Goal: Task Accomplishment & Management: Use online tool/utility

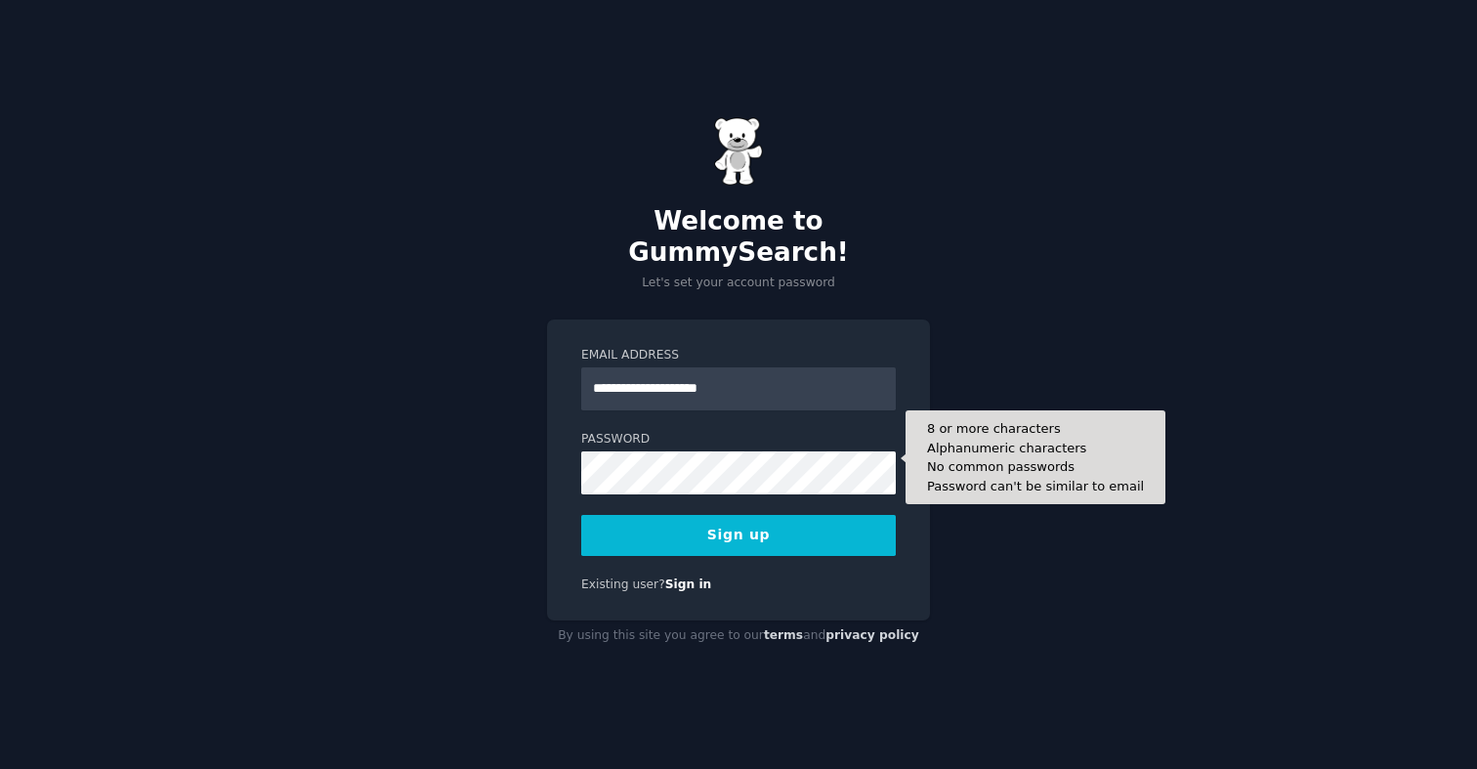
type input "**********"
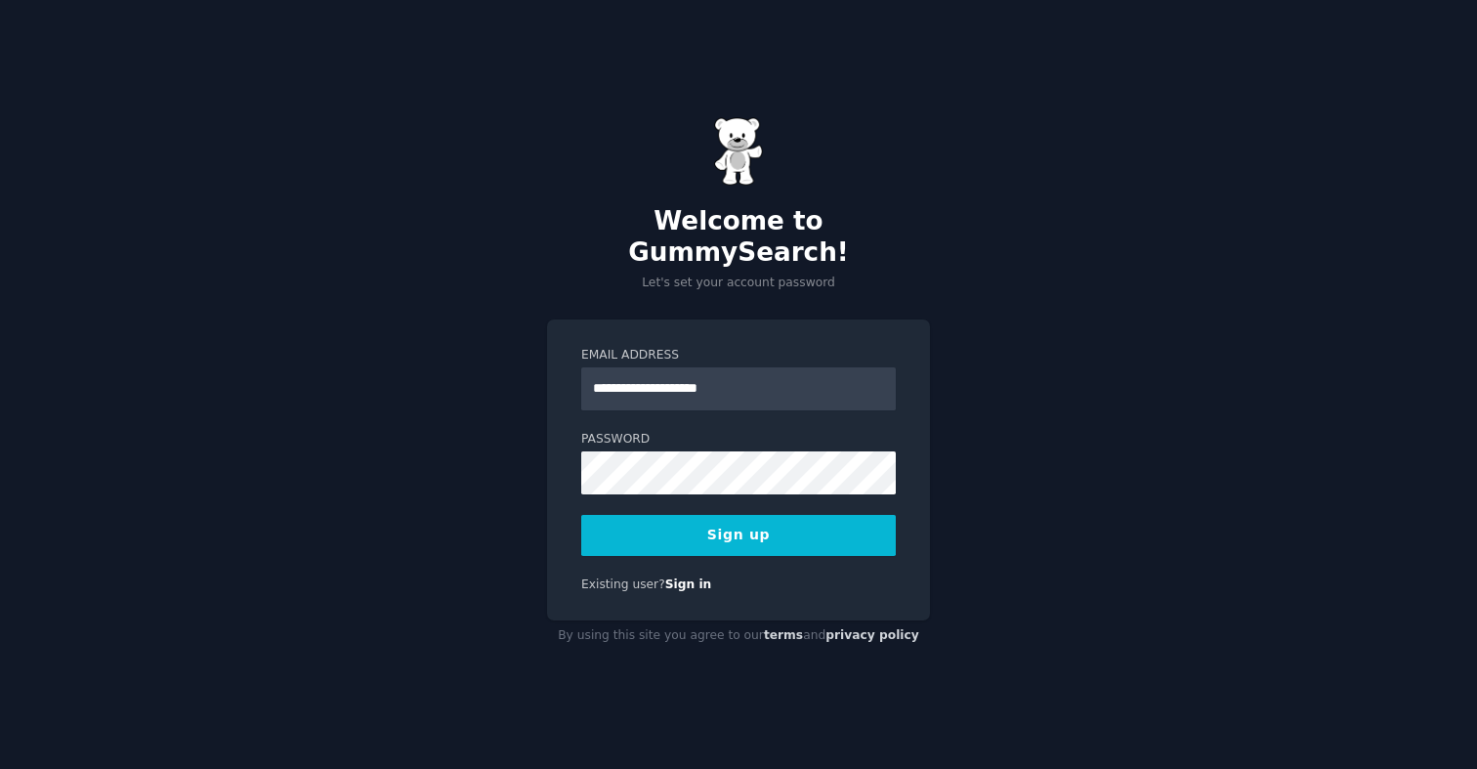
click at [765, 522] on button "Sign up" at bounding box center [738, 535] width 314 height 41
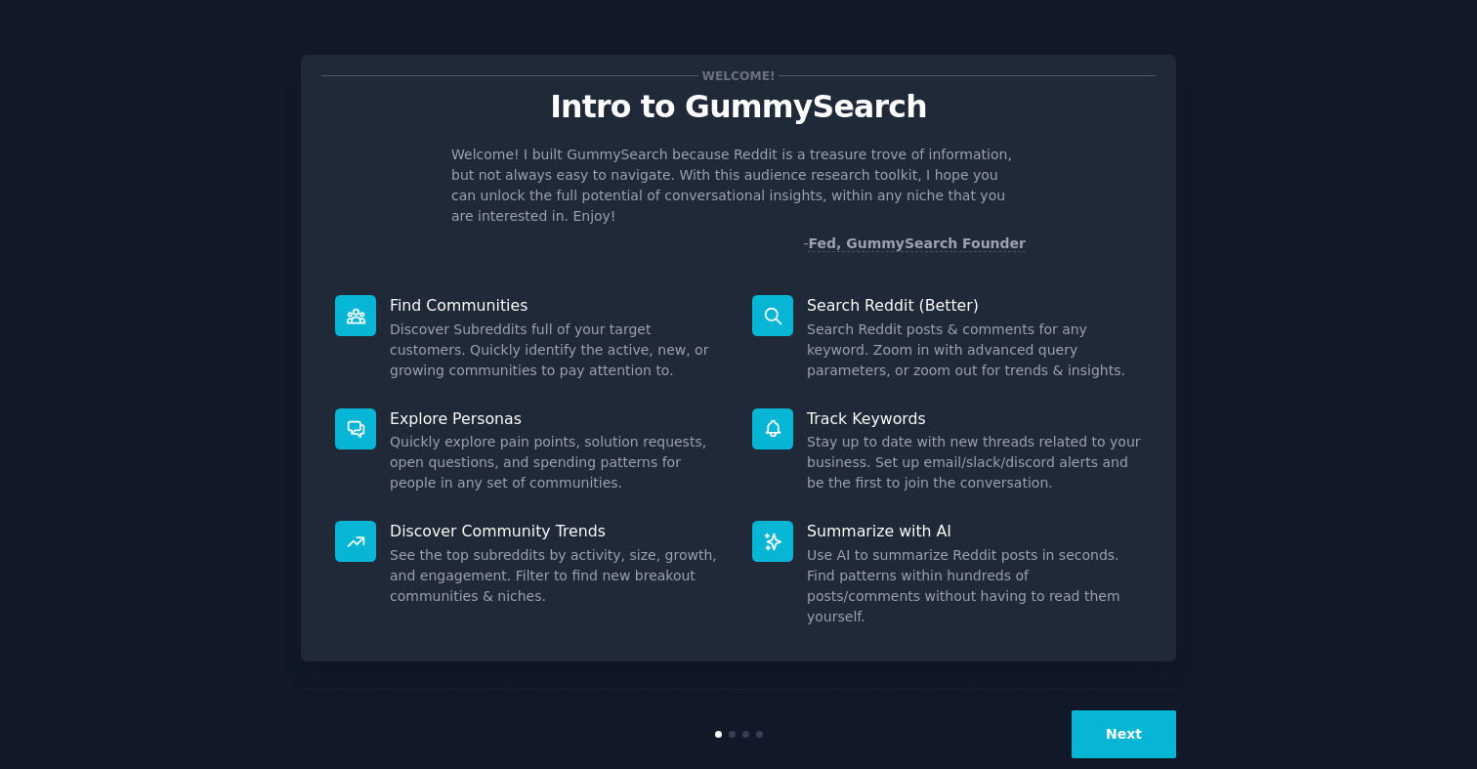
click at [1131, 710] on button "Next" at bounding box center [1123, 734] width 104 height 48
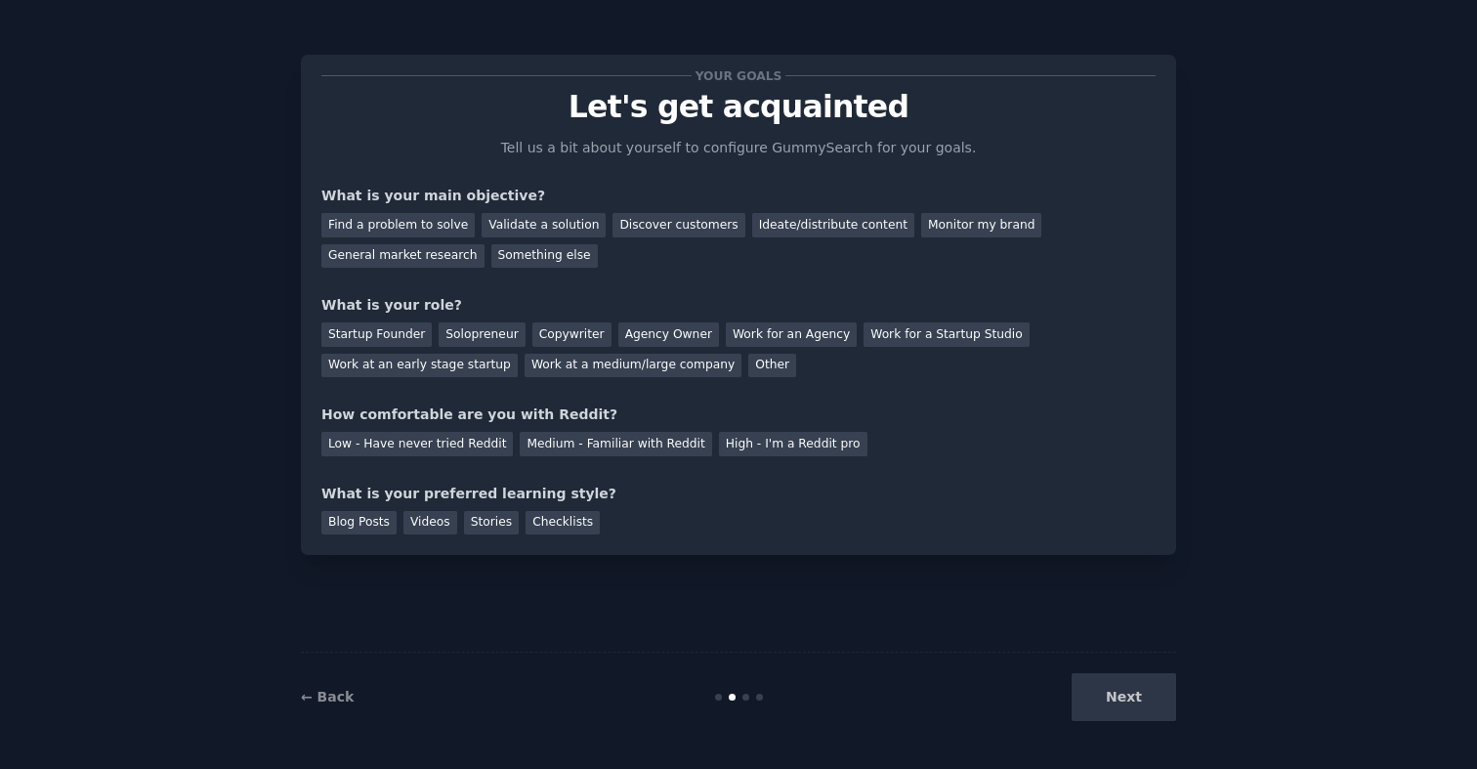
click at [1129, 707] on div "Next" at bounding box center [1030, 697] width 292 height 48
click at [688, 226] on div "Discover customers" at bounding box center [678, 225] width 132 height 24
click at [942, 222] on div "Monitor my brand" at bounding box center [981, 225] width 120 height 24
click at [756, 221] on div "Ideate/distribute content" at bounding box center [833, 225] width 162 height 24
click at [640, 224] on div "Discover customers" at bounding box center [678, 225] width 132 height 24
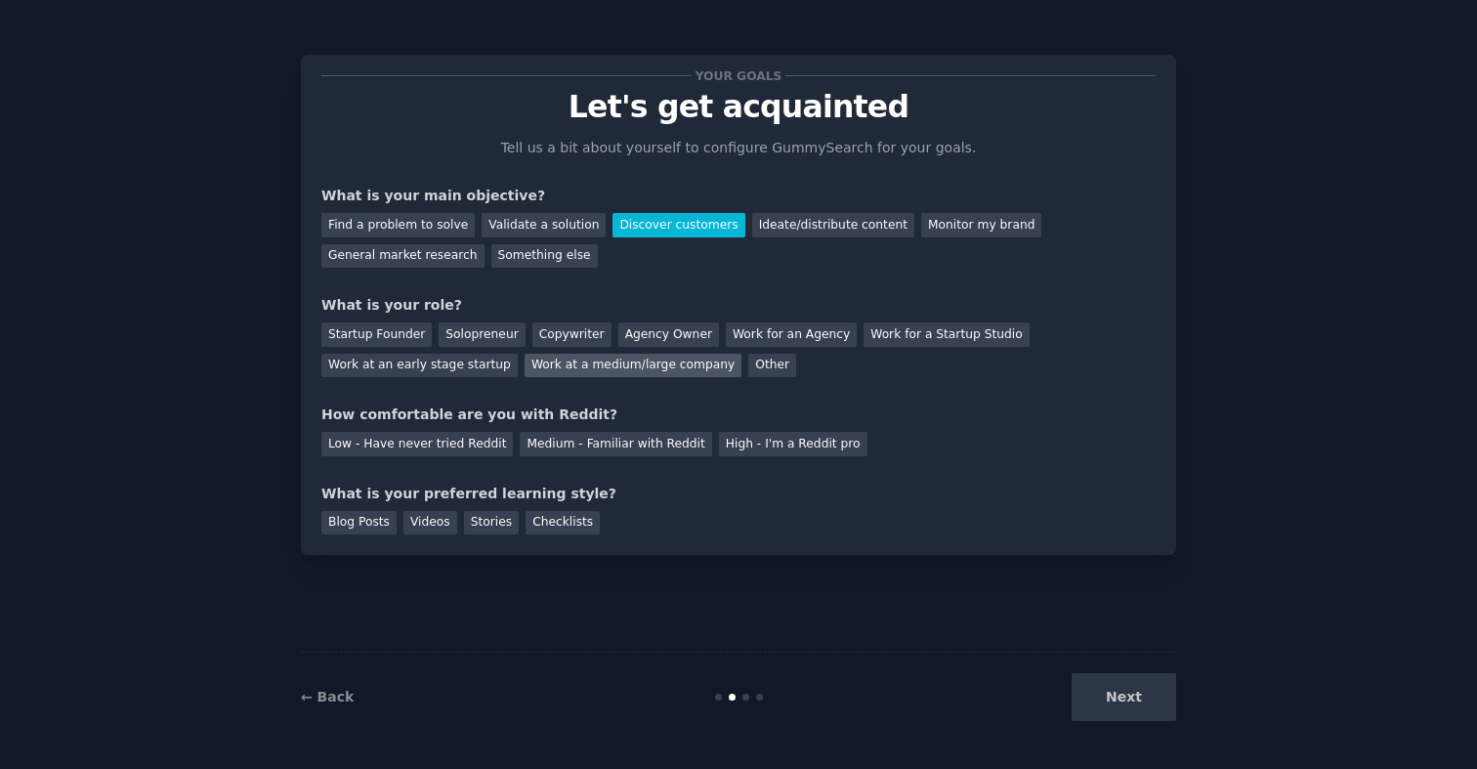
click at [610, 364] on div "Work at a medium/large company" at bounding box center [632, 366] width 217 height 24
click at [662, 450] on div "Medium - Familiar with Reddit" at bounding box center [615, 444] width 191 height 24
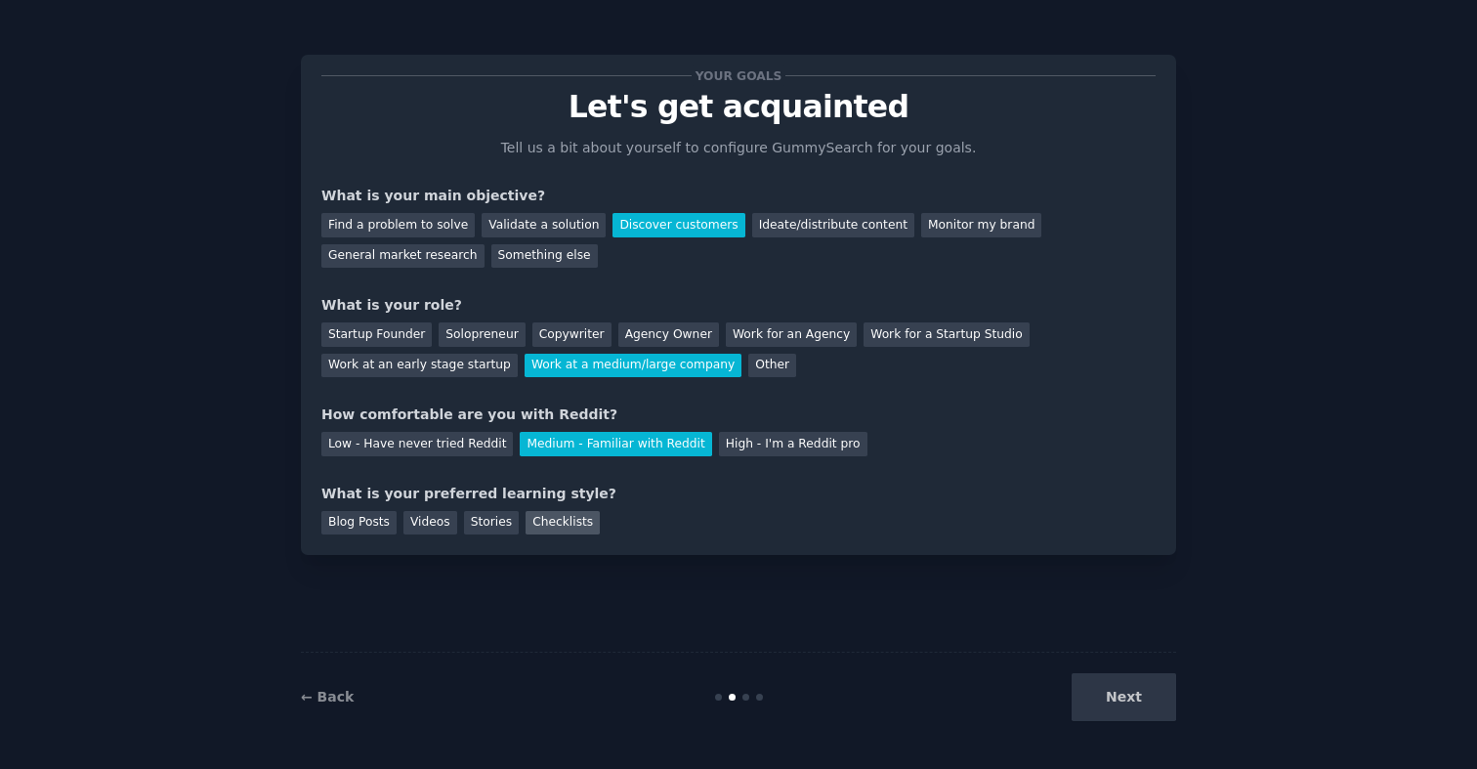
click at [538, 520] on div "Checklists" at bounding box center [562, 523] width 74 height 24
click at [1118, 703] on button "Next" at bounding box center [1123, 697] width 104 height 48
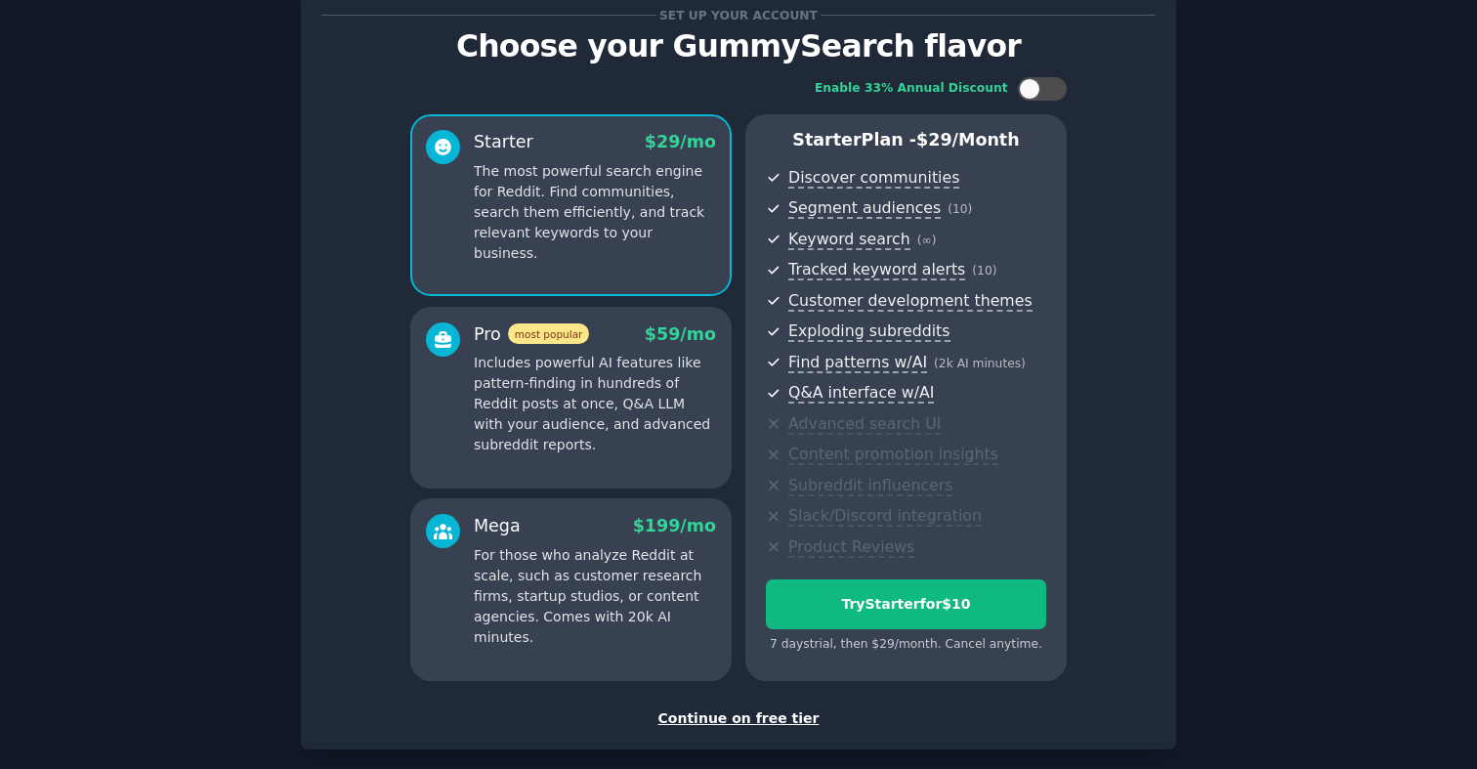
scroll to position [67, 0]
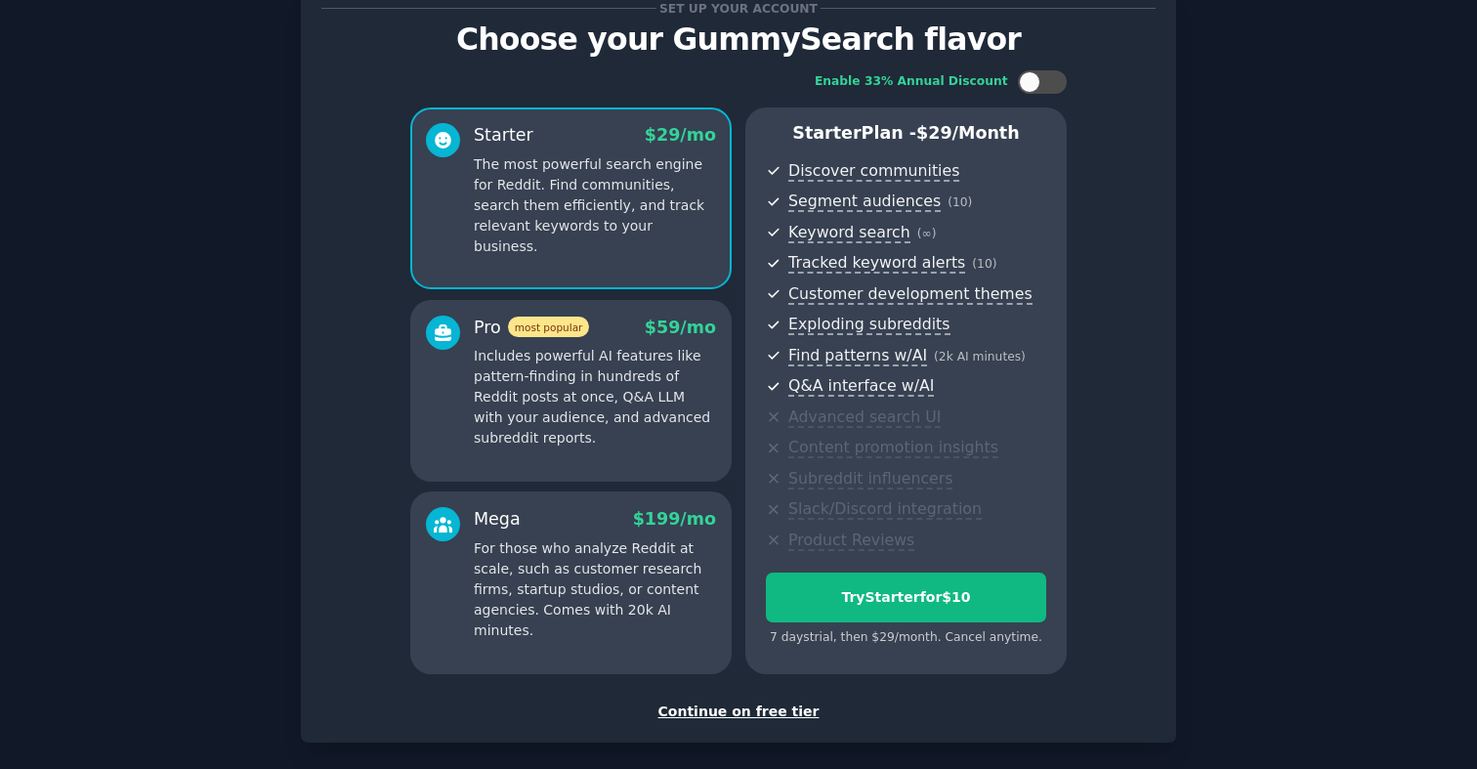
click at [762, 709] on div "Continue on free tier" at bounding box center [738, 711] width 834 height 21
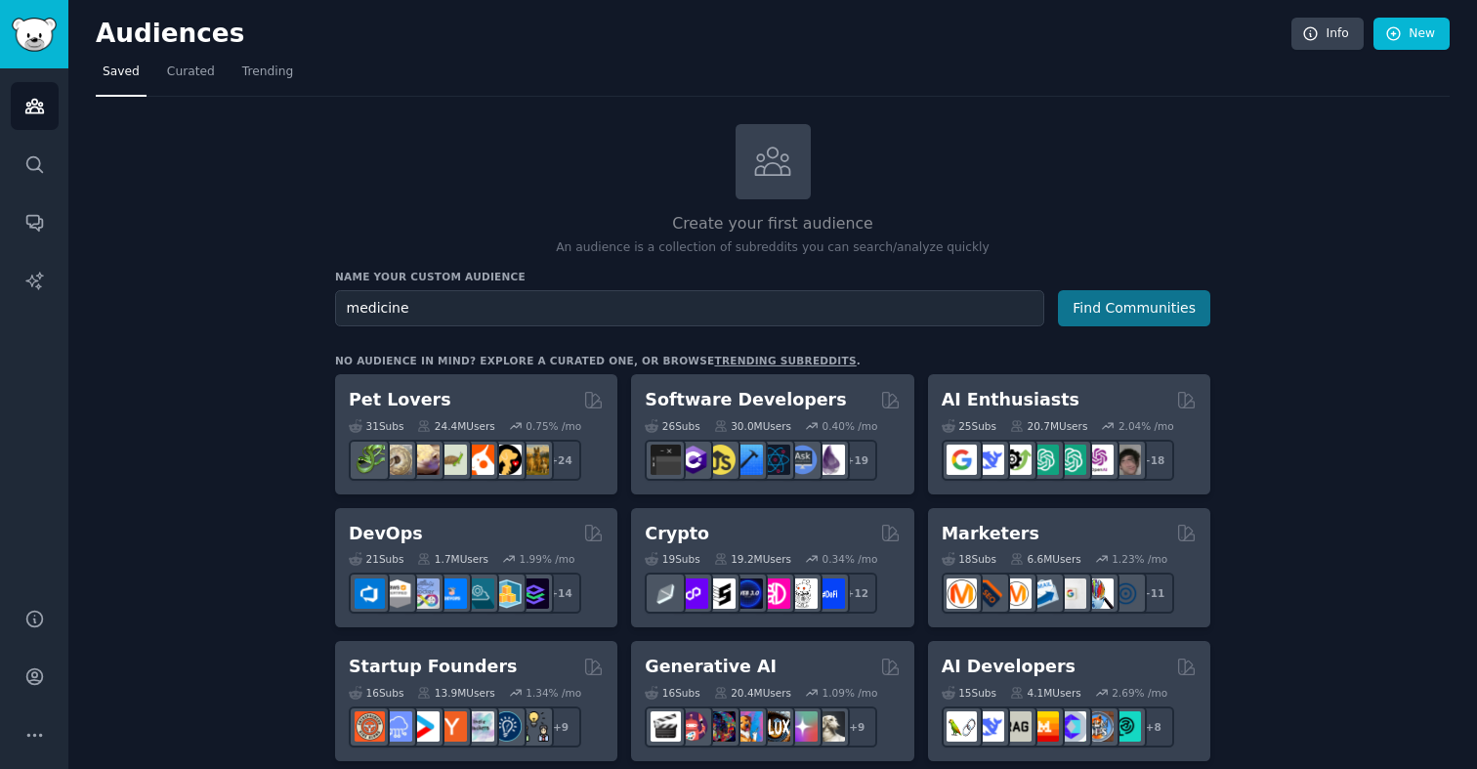
type input "medicine"
click at [1133, 319] on button "Find Communities" at bounding box center [1134, 308] width 152 height 36
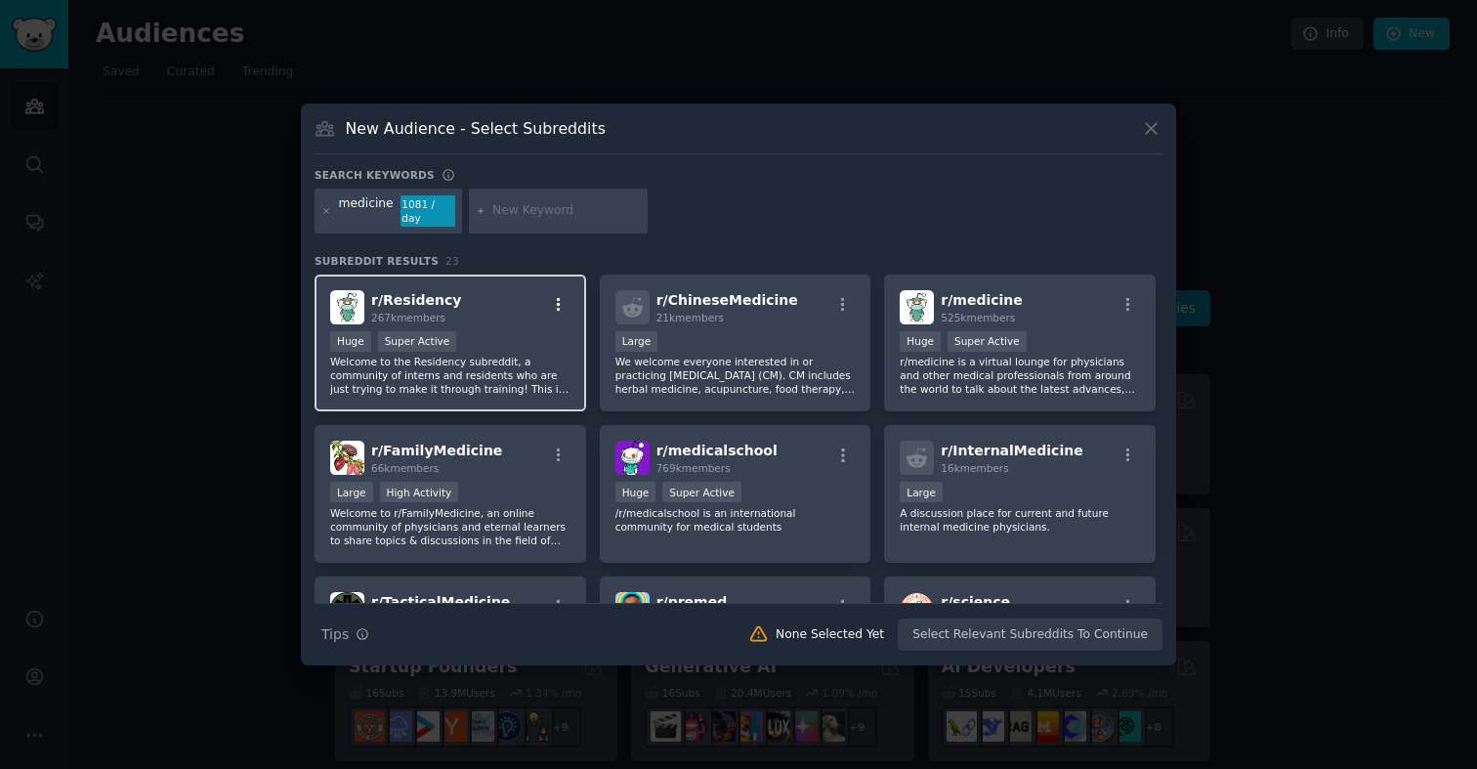
click at [550, 303] on icon "button" at bounding box center [559, 305] width 18 height 18
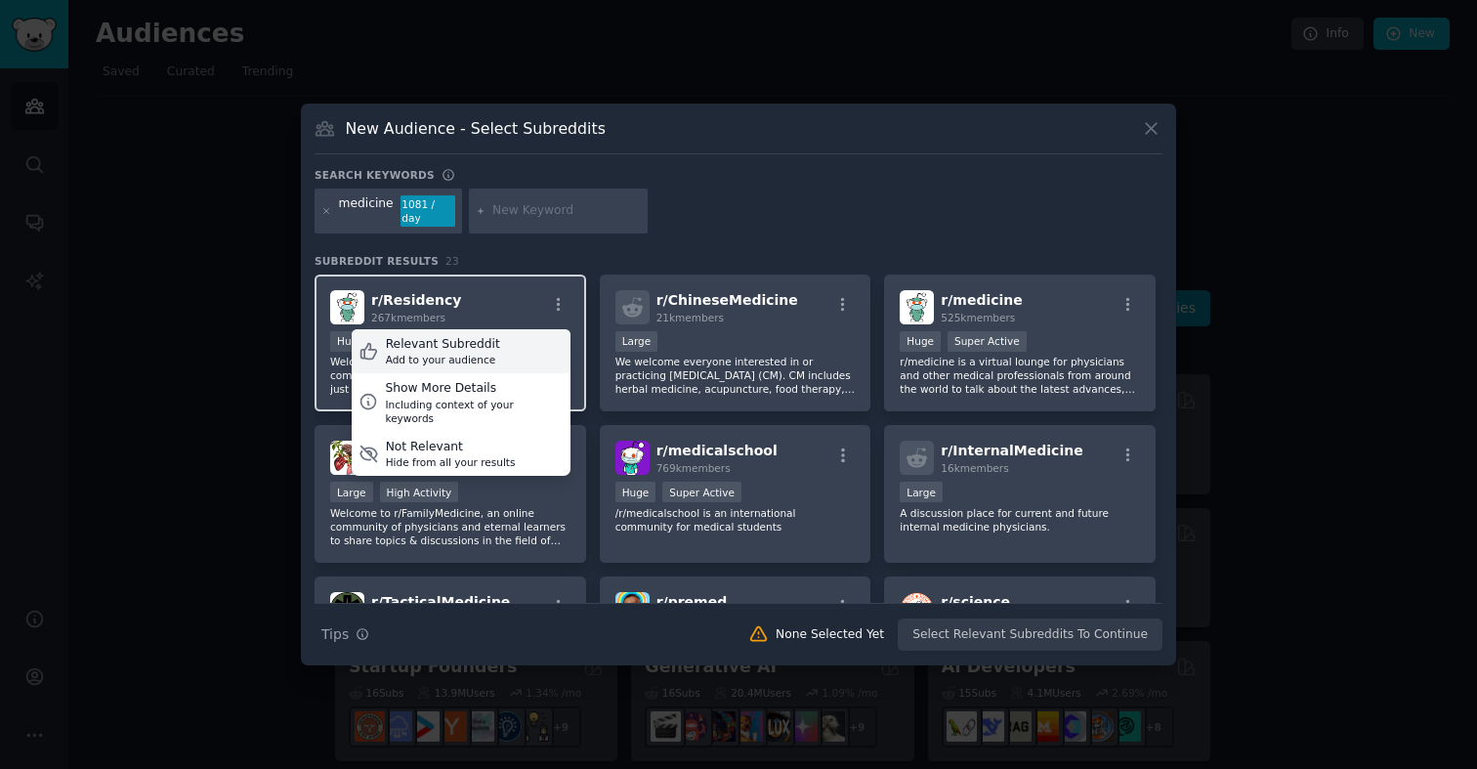
click at [472, 353] on div "Add to your audience" at bounding box center [443, 360] width 114 height 14
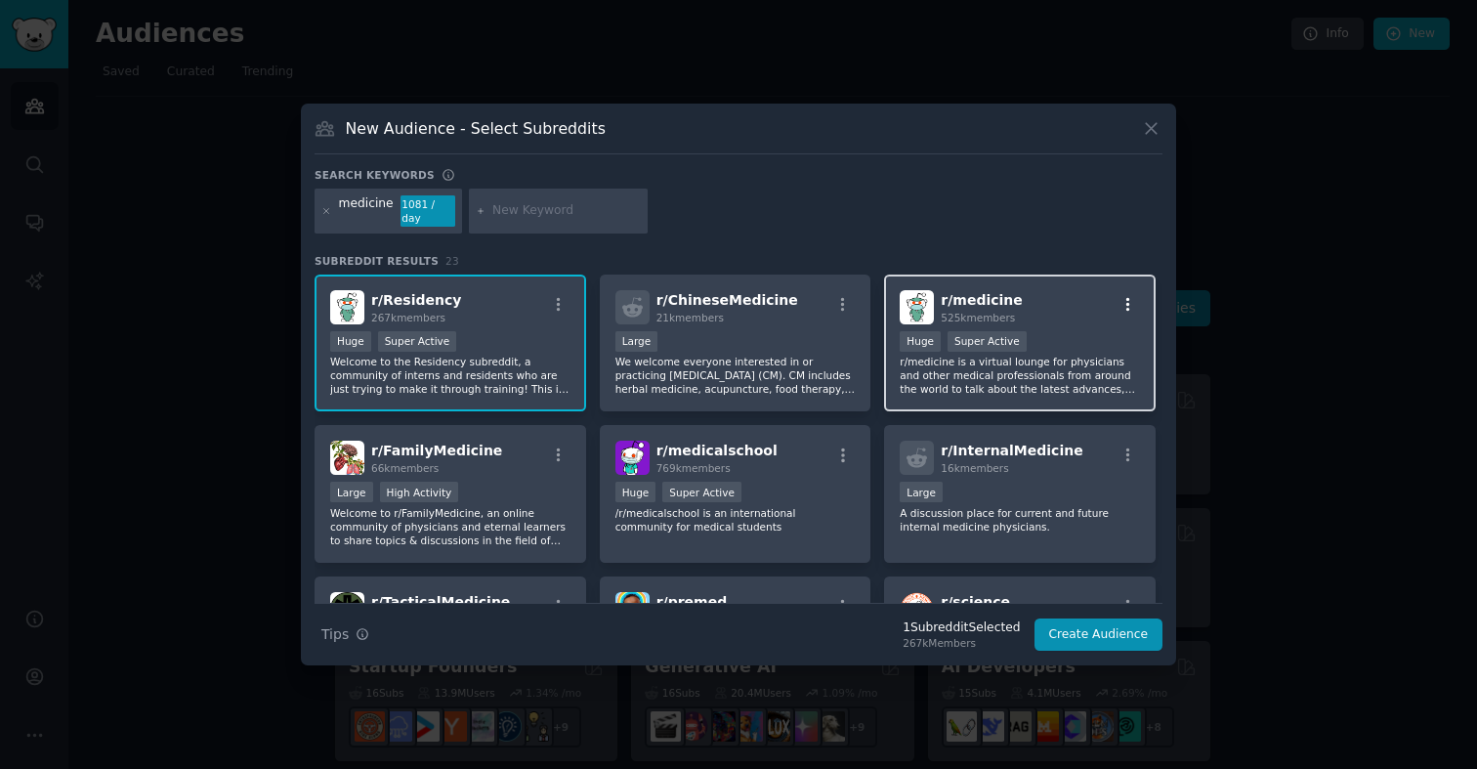
click at [1121, 296] on icon "button" at bounding box center [1128, 305] width 18 height 18
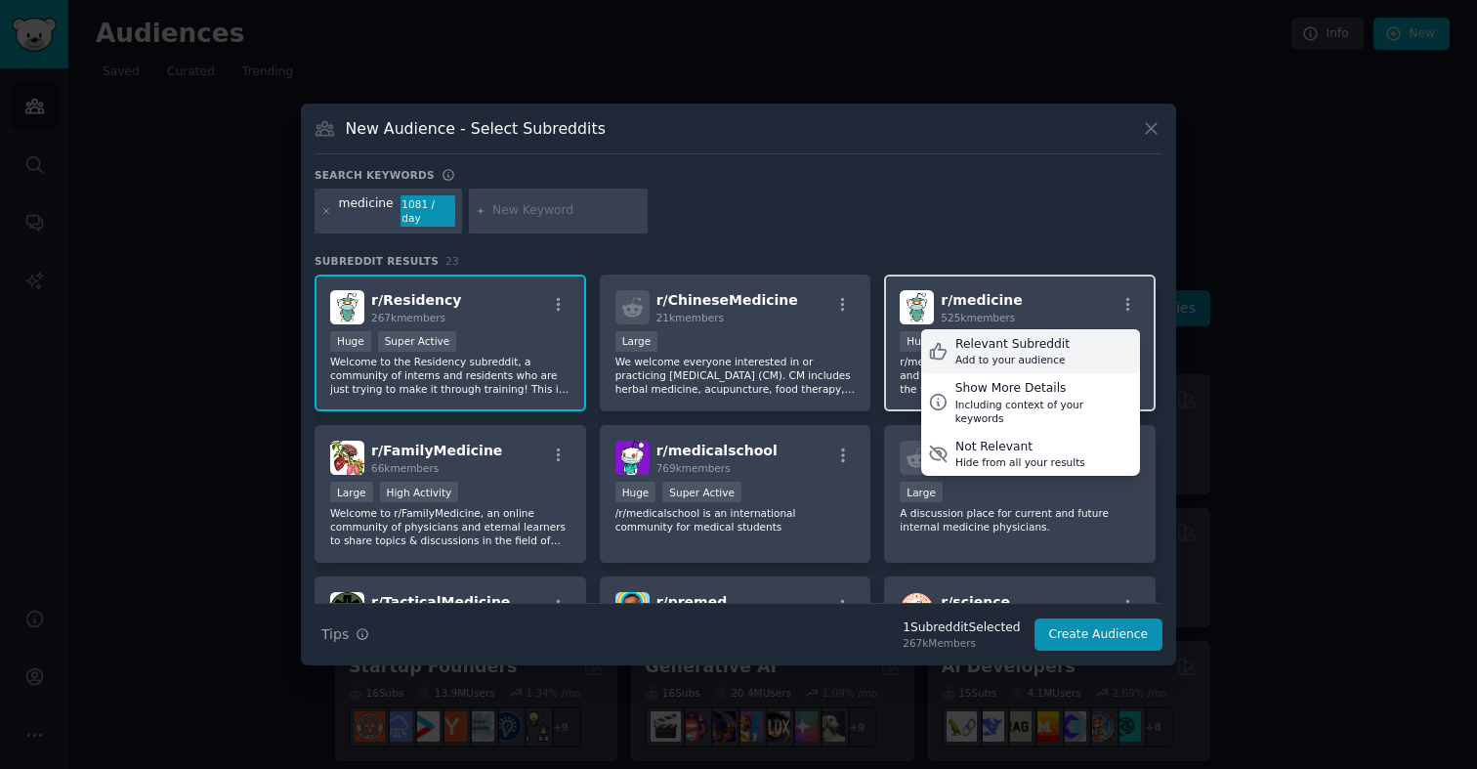
click at [1020, 338] on div "Relevant Subreddit" at bounding box center [1012, 345] width 114 height 18
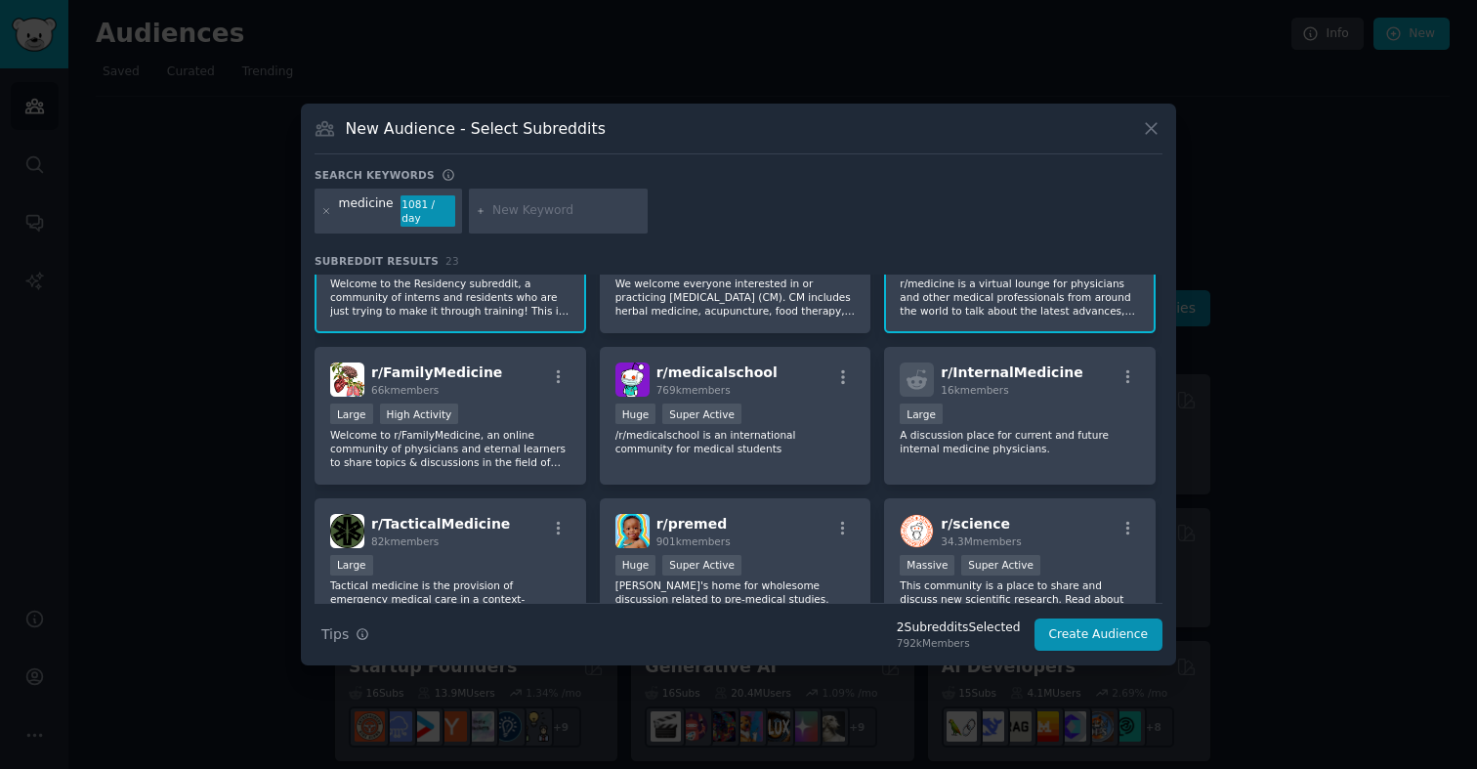
scroll to position [95, 0]
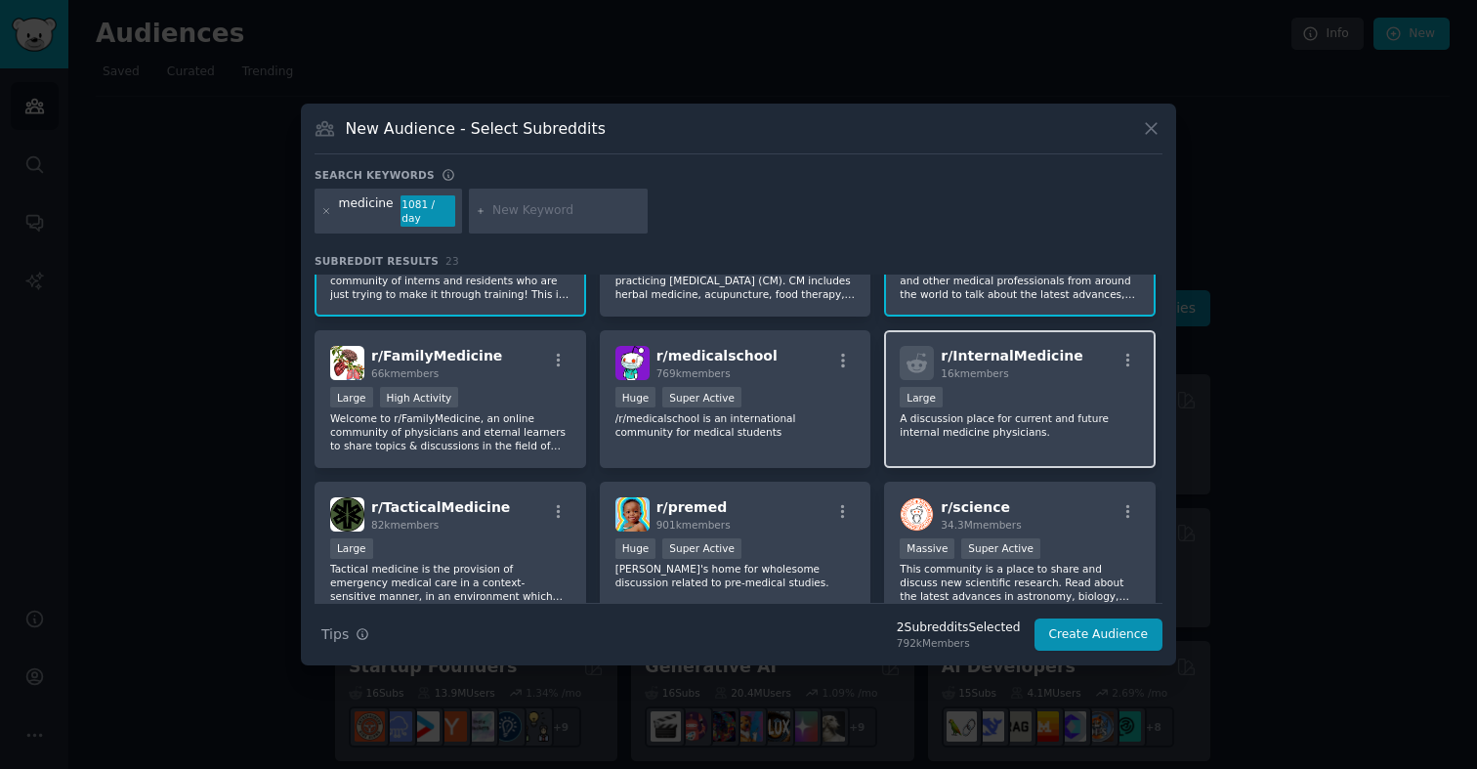
click at [1016, 379] on div "r/ InternalMedicine 16k members Large A discussion place for current and future…" at bounding box center [1019, 399] width 271 height 138
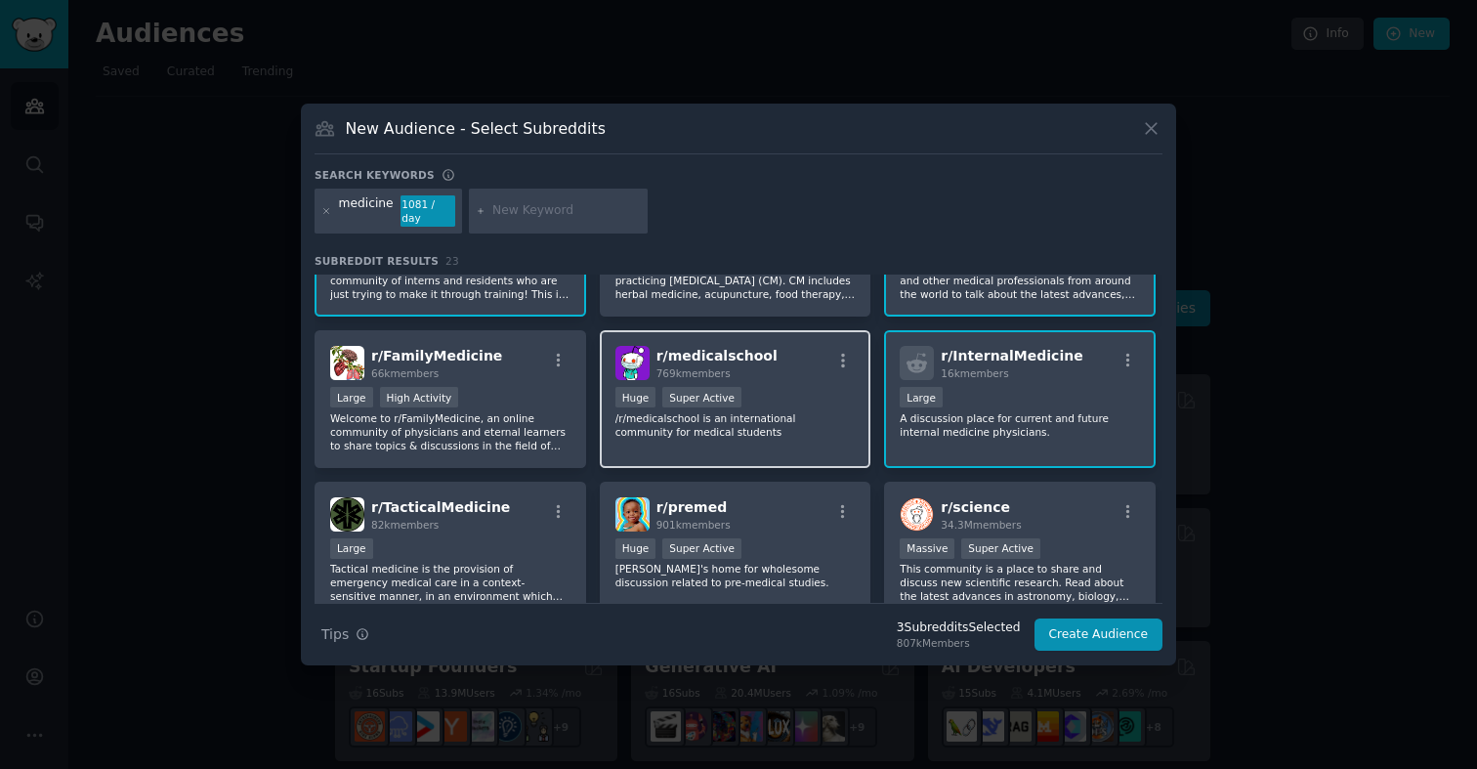
click at [816, 395] on div "Huge Super Active" at bounding box center [735, 399] width 240 height 24
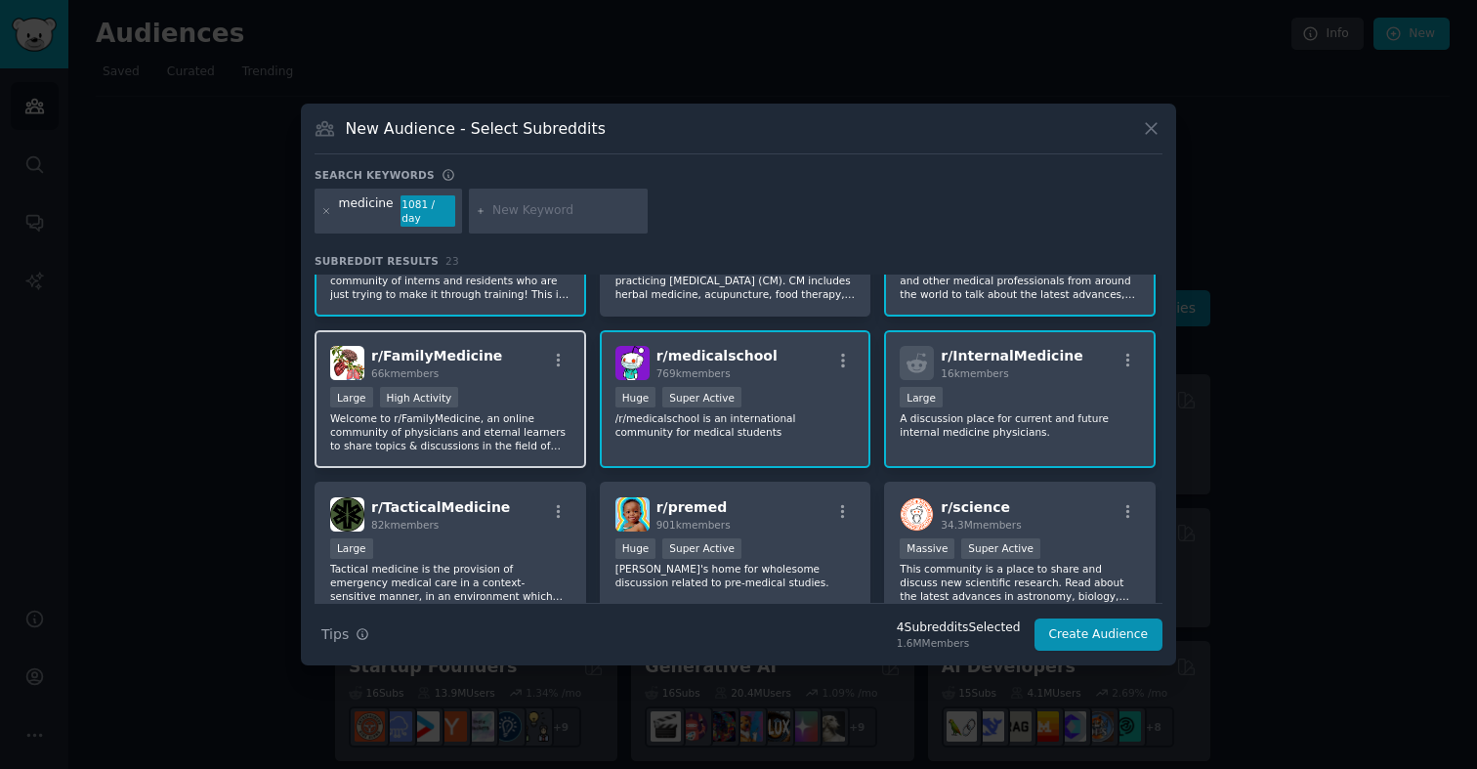
click at [535, 401] on div "Large High Activity" at bounding box center [450, 399] width 240 height 24
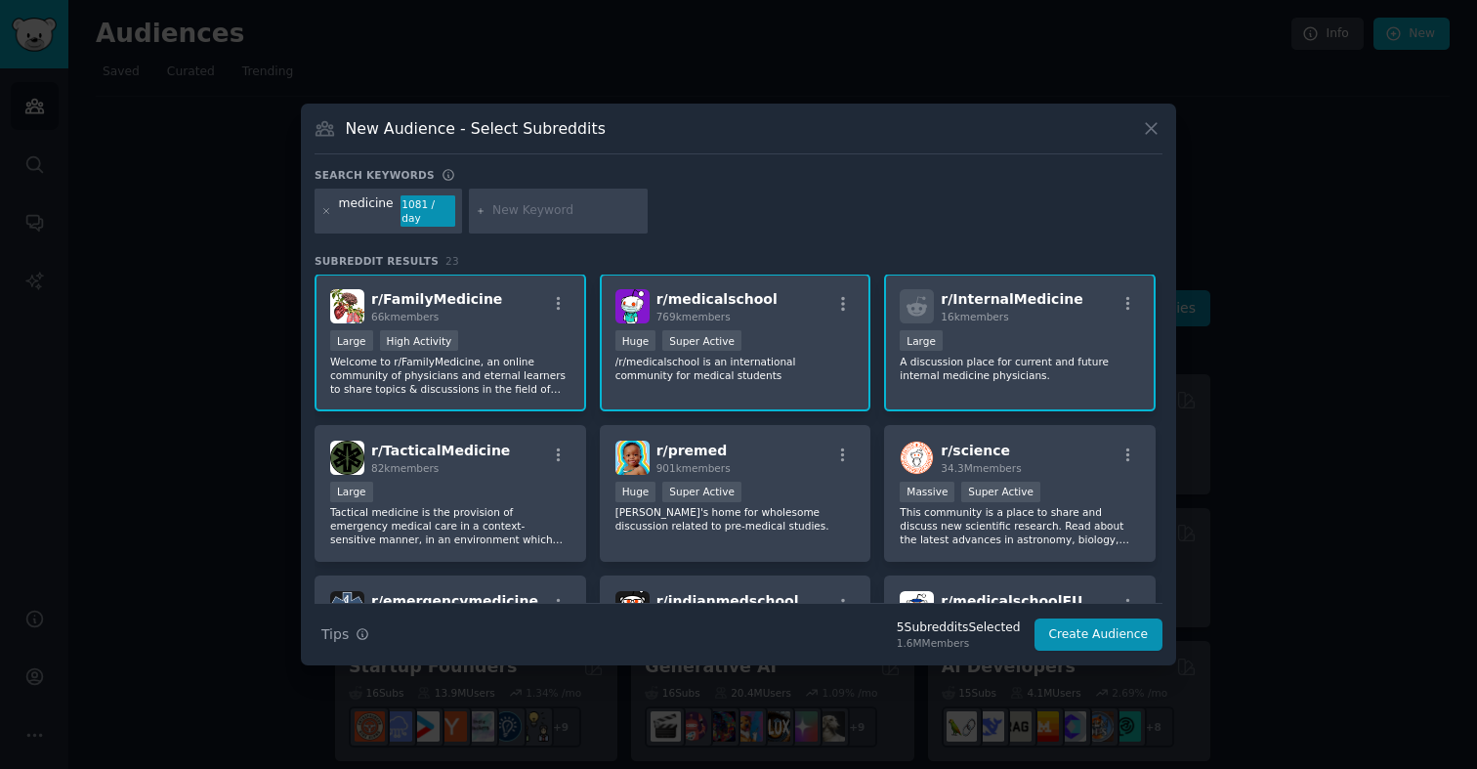
scroll to position [152, 0]
click at [790, 463] on div "r/ premed 901k members" at bounding box center [735, 456] width 240 height 34
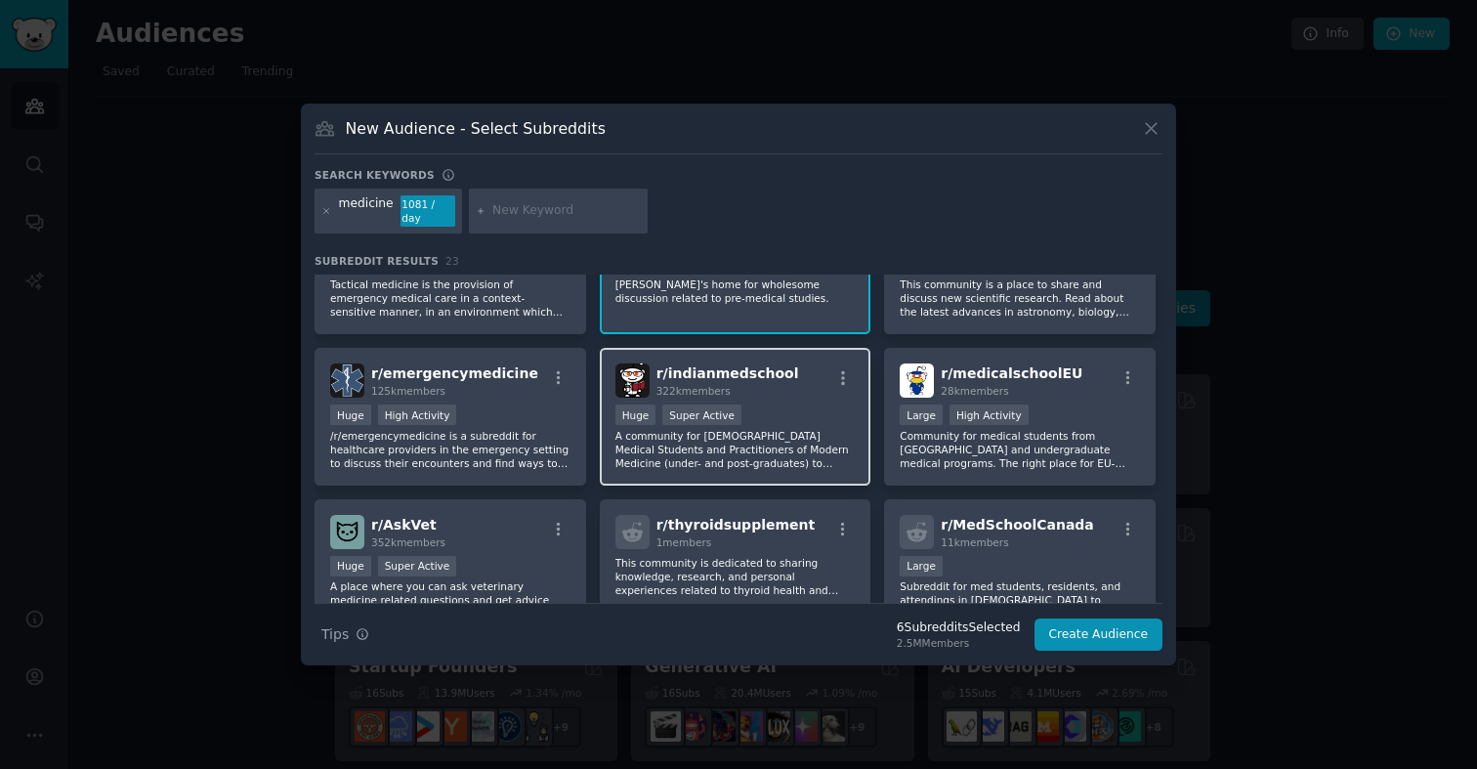
scroll to position [390, 0]
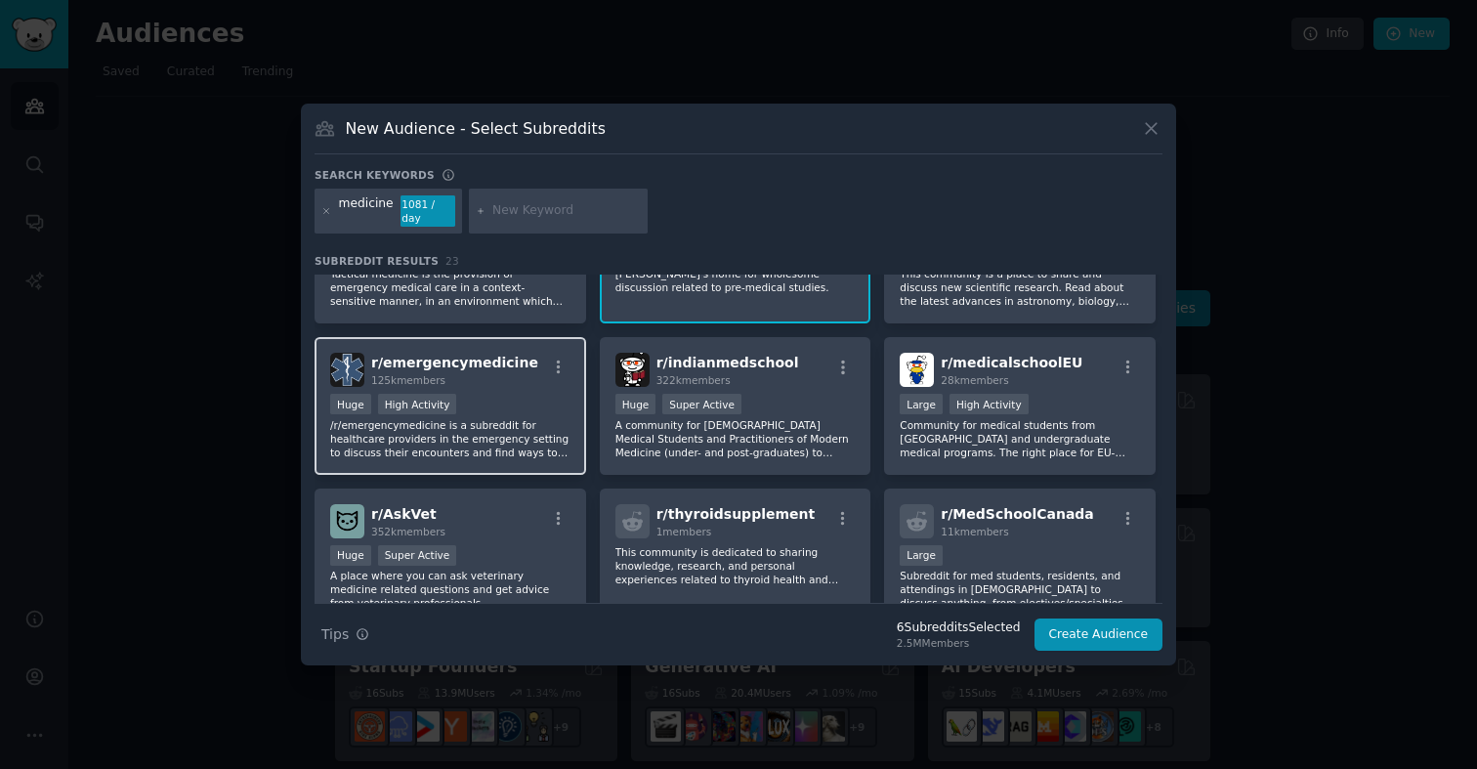
click at [514, 373] on div "r/ emergencymedicine 125k members" at bounding box center [450, 370] width 240 height 34
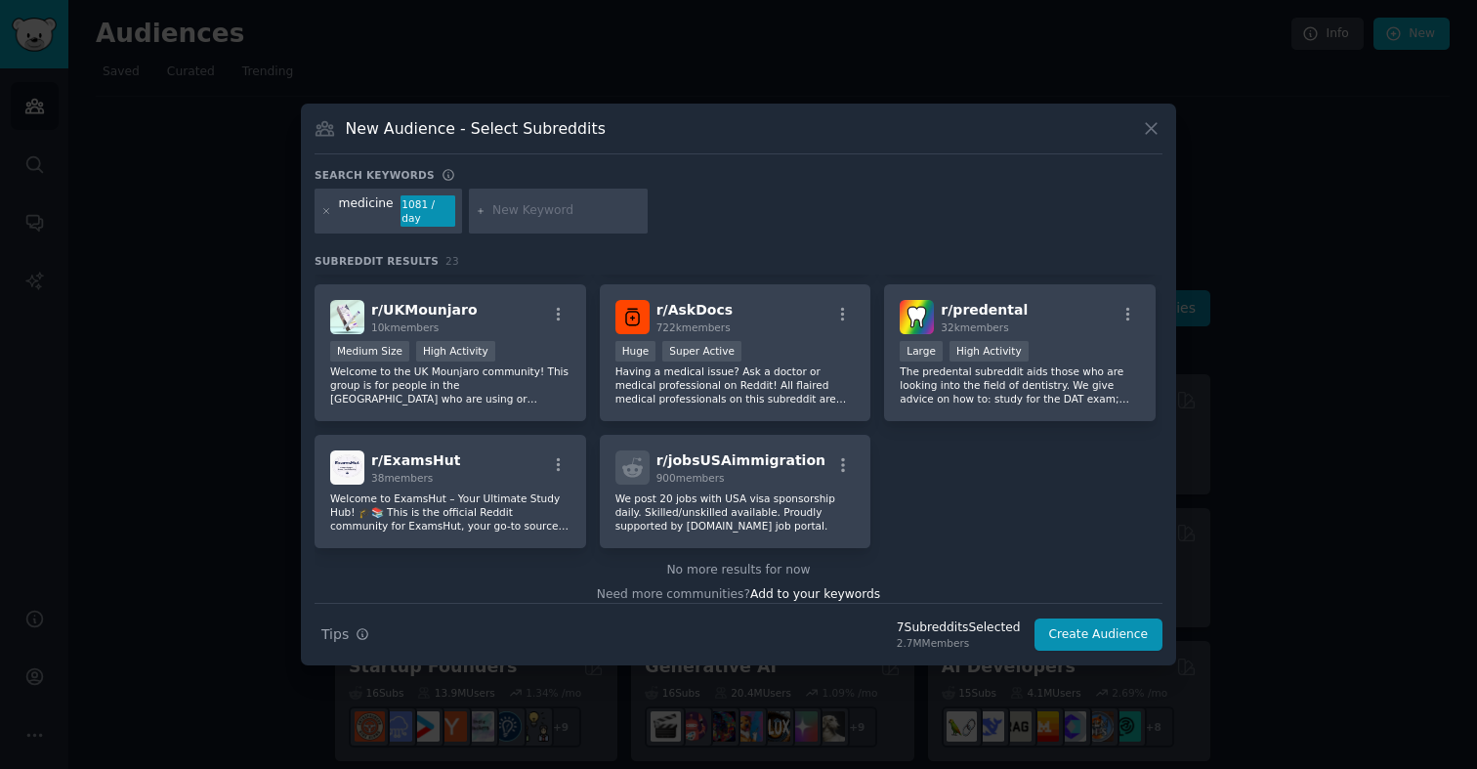
scroll to position [909, 0]
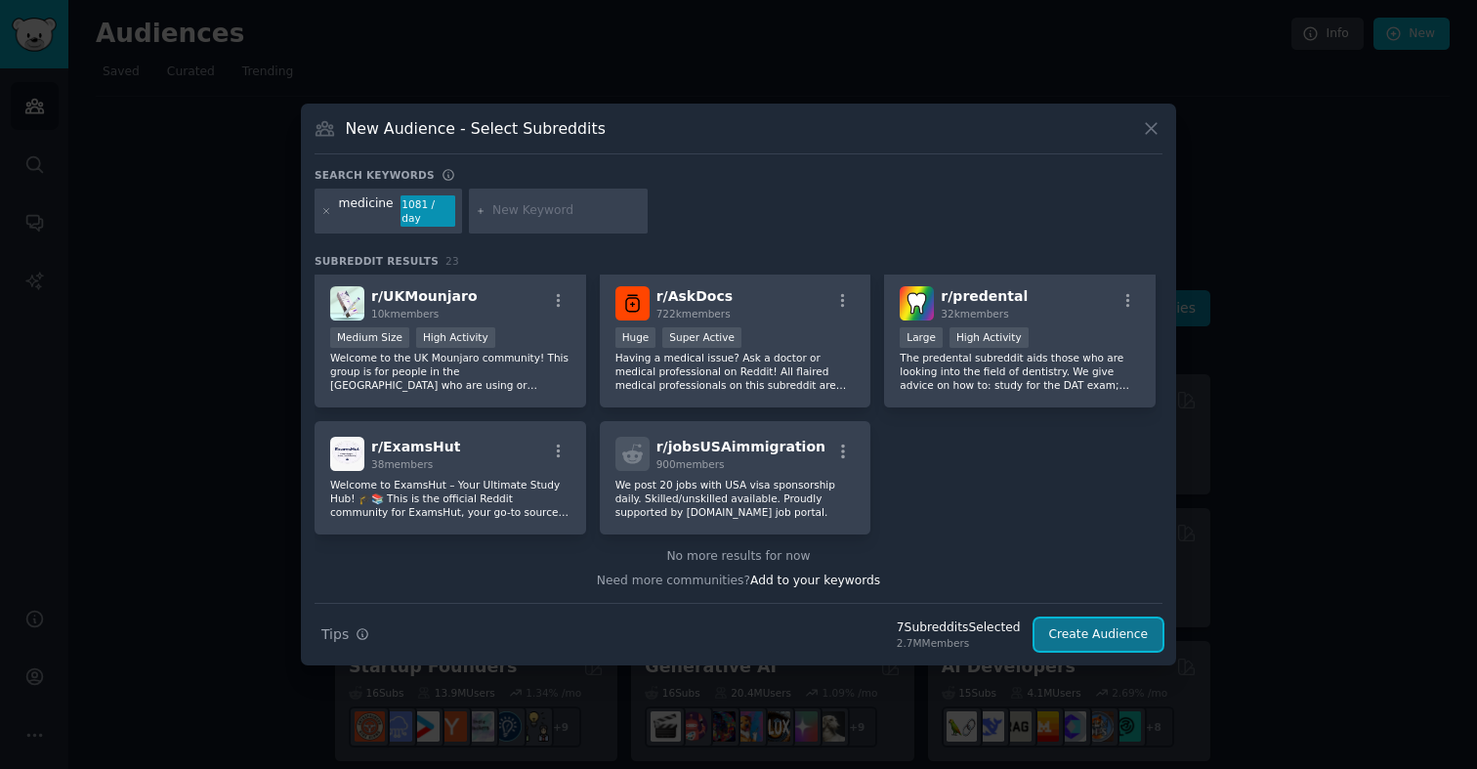
click at [1103, 630] on button "Create Audience" at bounding box center [1098, 634] width 129 height 33
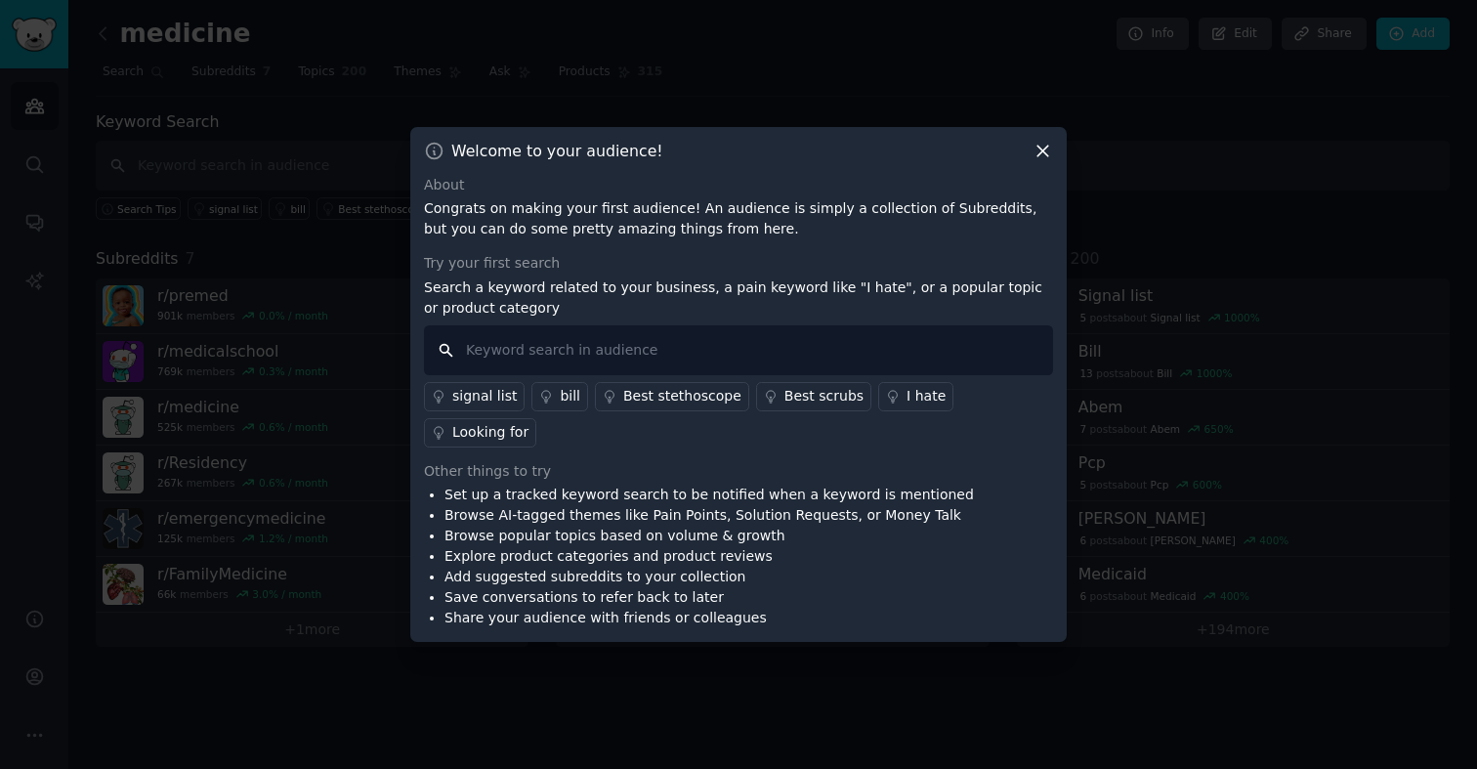
click at [551, 364] on input "text" at bounding box center [738, 350] width 629 height 50
type input "ai tools"
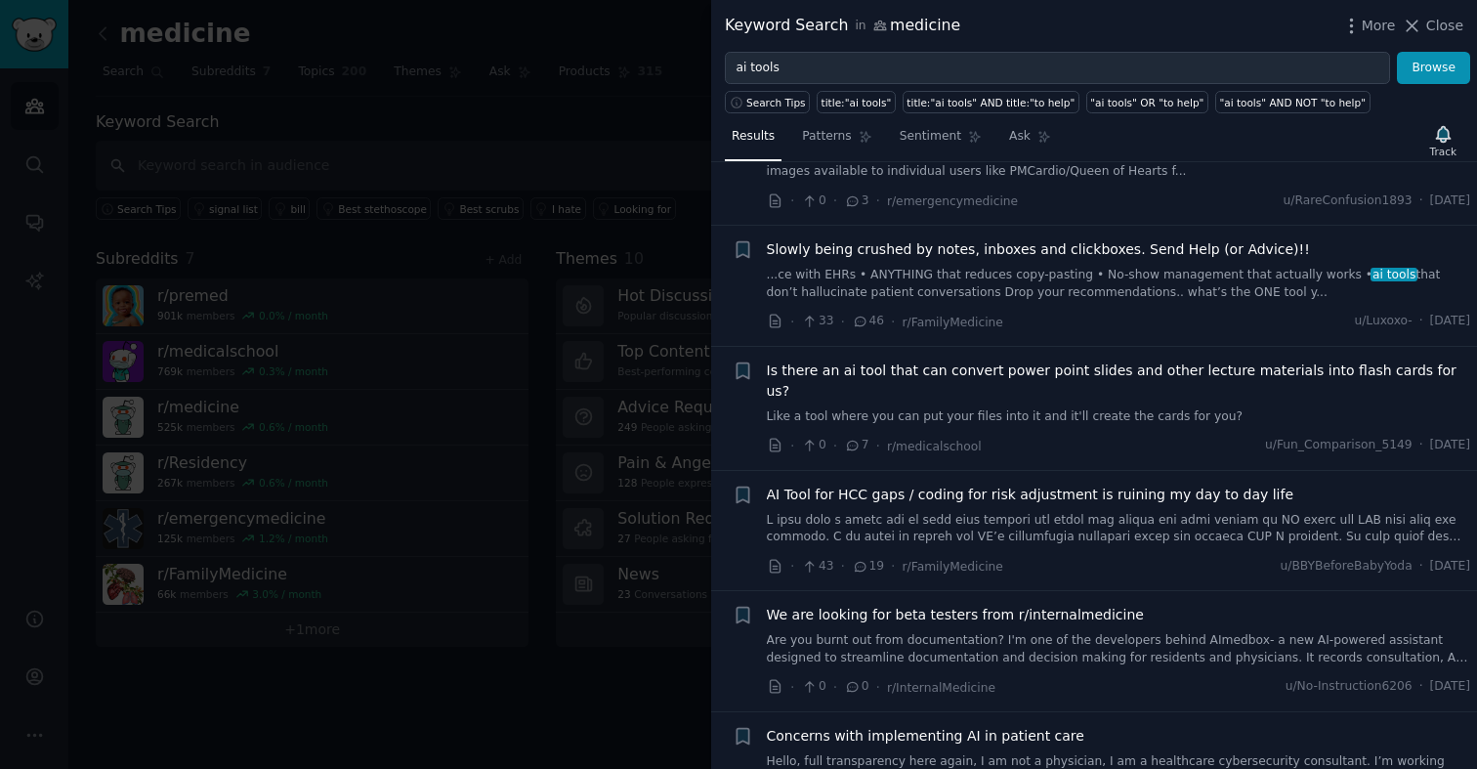
scroll to position [90, 0]
click at [561, 551] on div at bounding box center [738, 384] width 1477 height 769
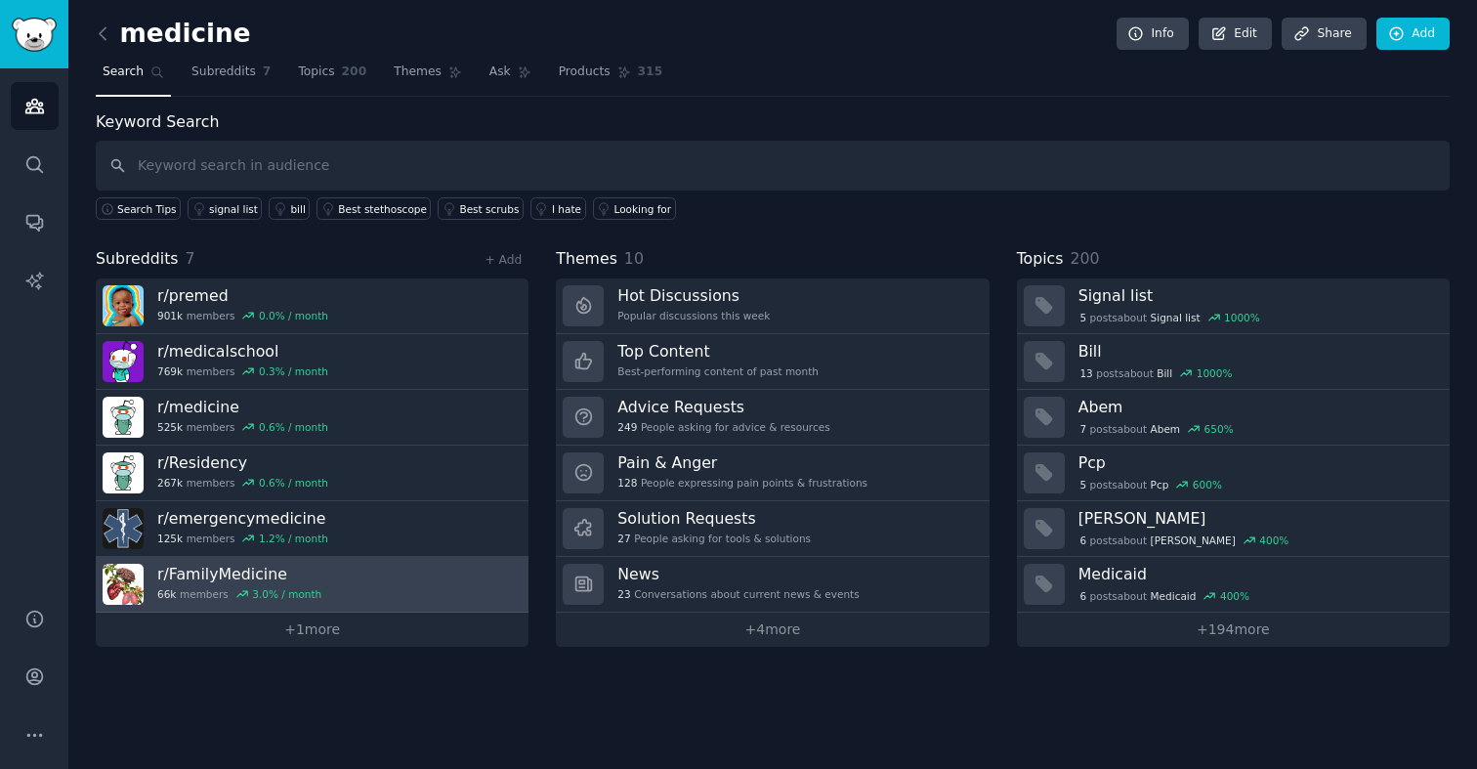
click at [315, 599] on link "r/ FamilyMedicine 66k members 3.0 % / month" at bounding box center [312, 585] width 433 height 56
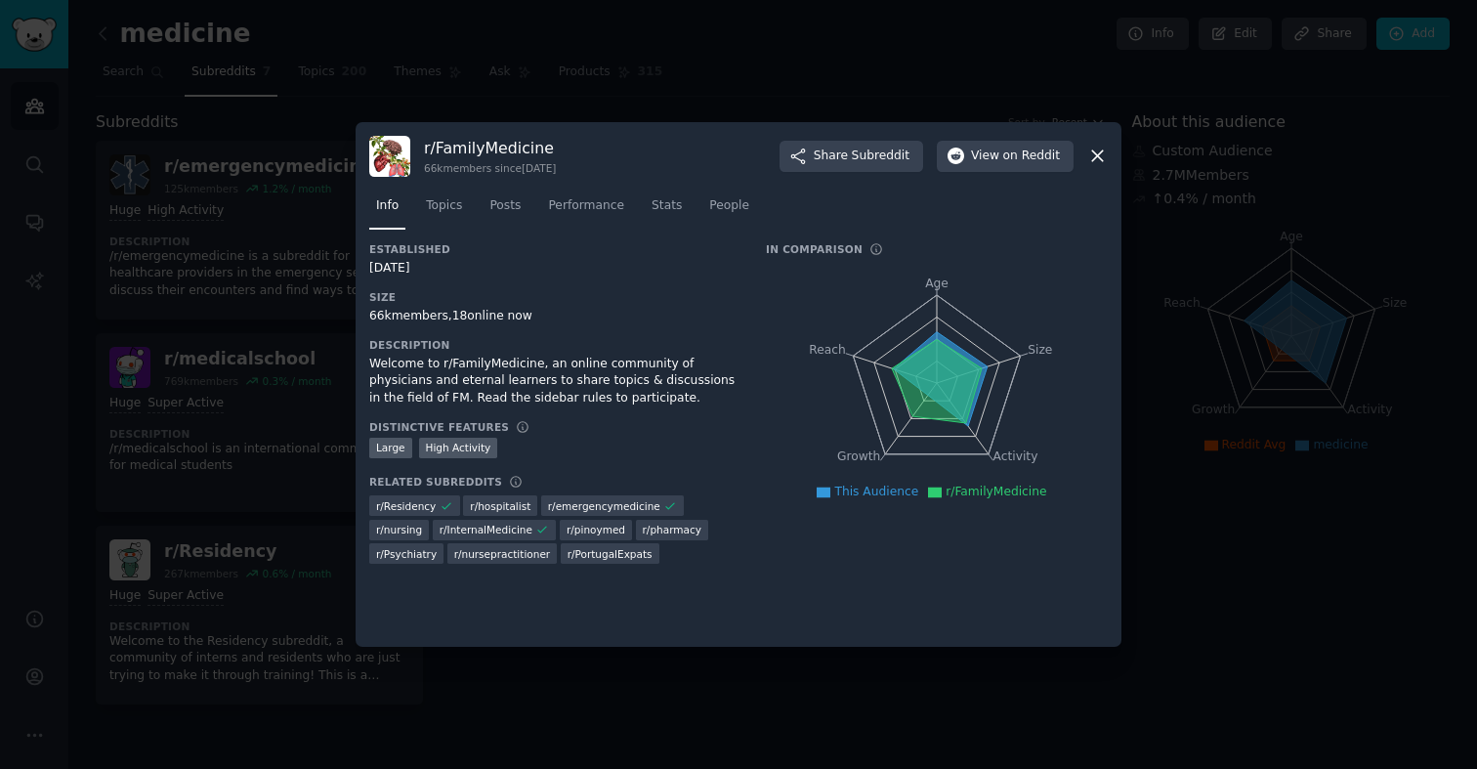
click at [299, 595] on div at bounding box center [738, 384] width 1477 height 769
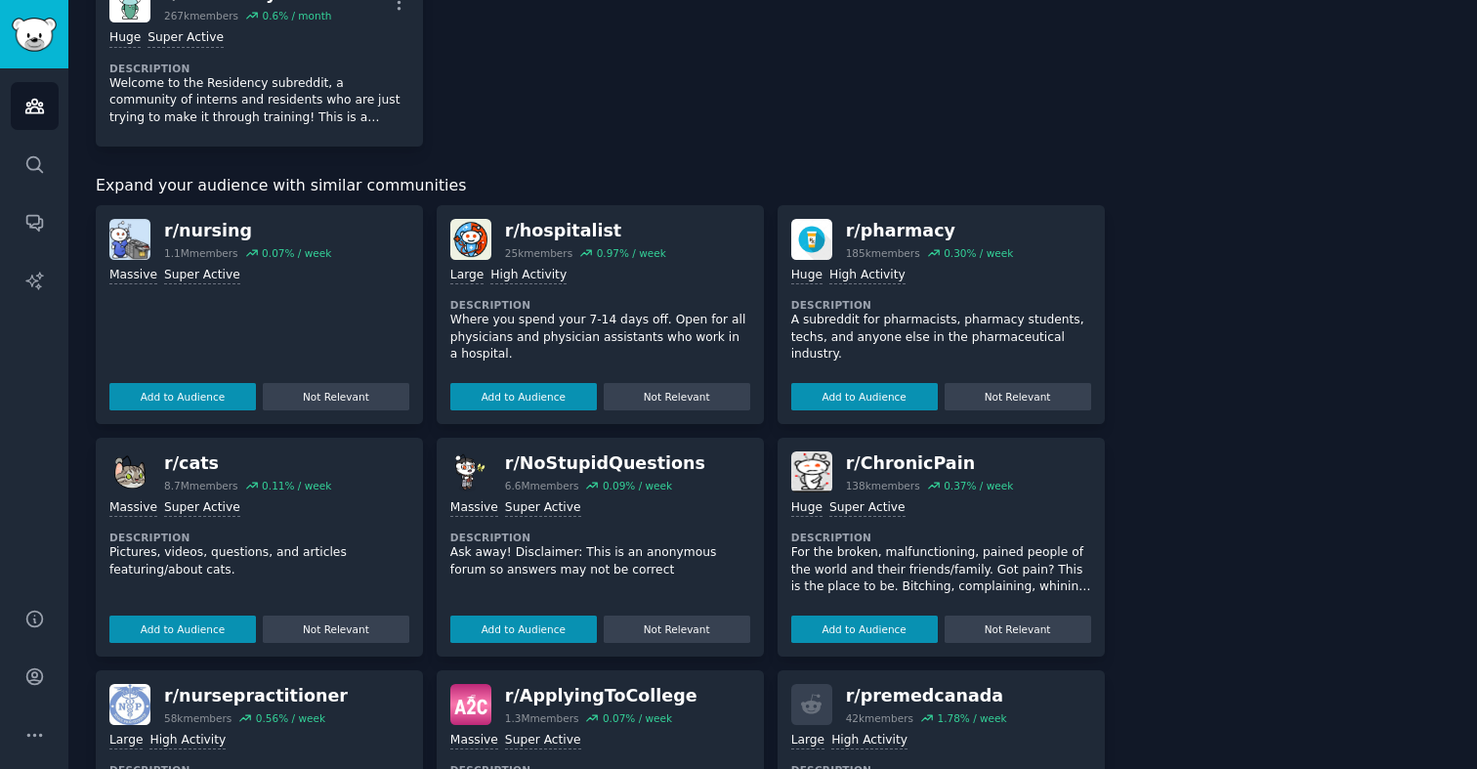
scroll to position [508, 0]
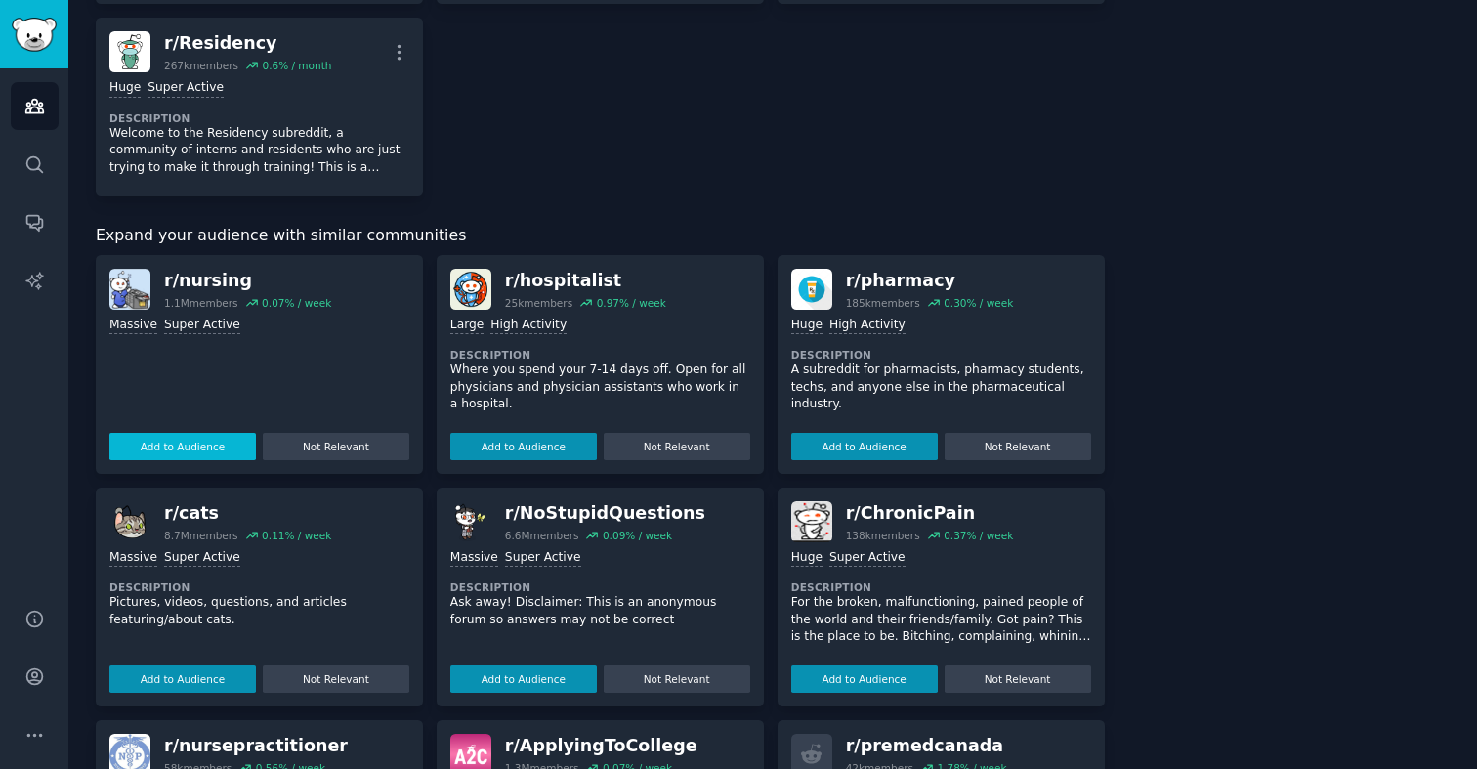
click at [210, 441] on button "Add to Audience" at bounding box center [182, 446] width 146 height 27
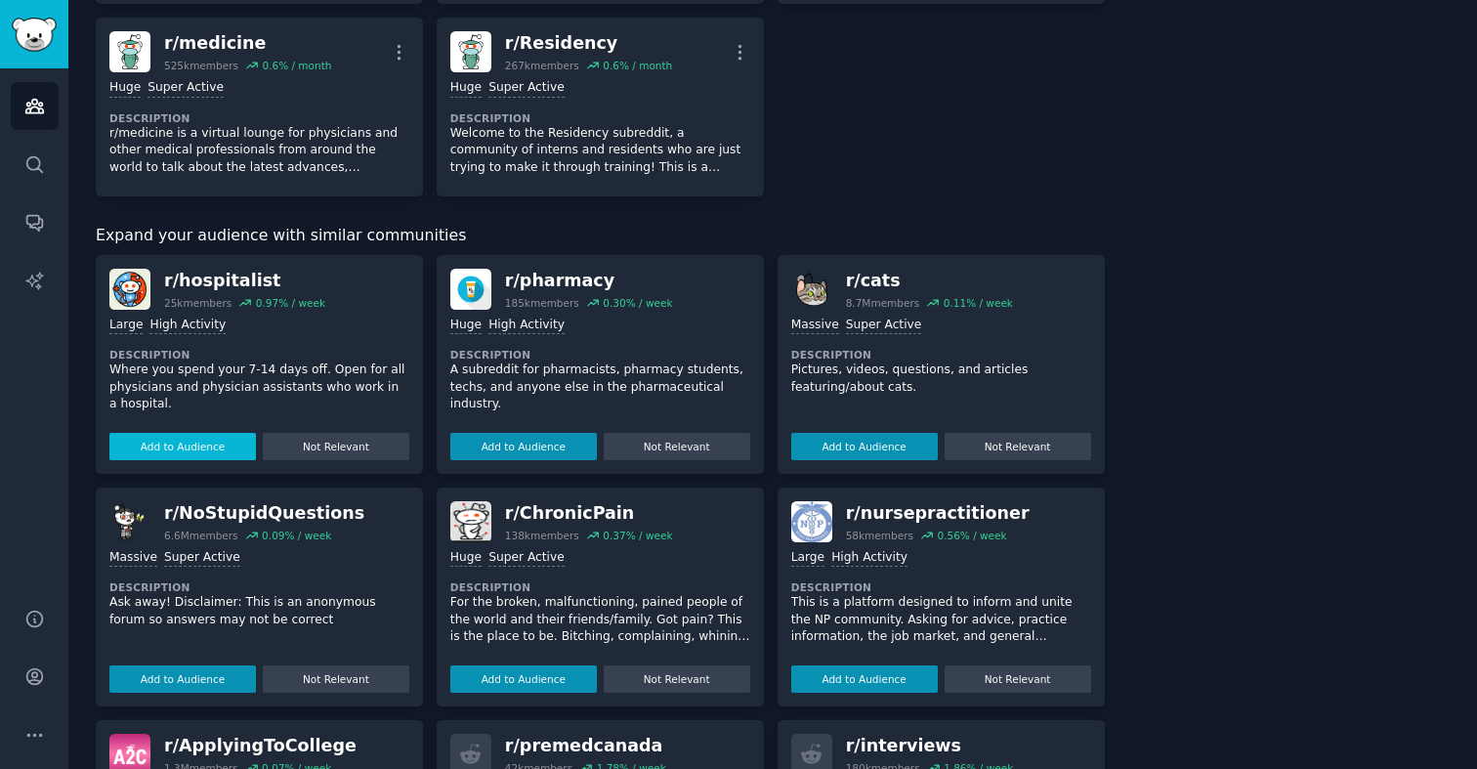
click at [210, 441] on button "Add to Audience" at bounding box center [182, 446] width 146 height 27
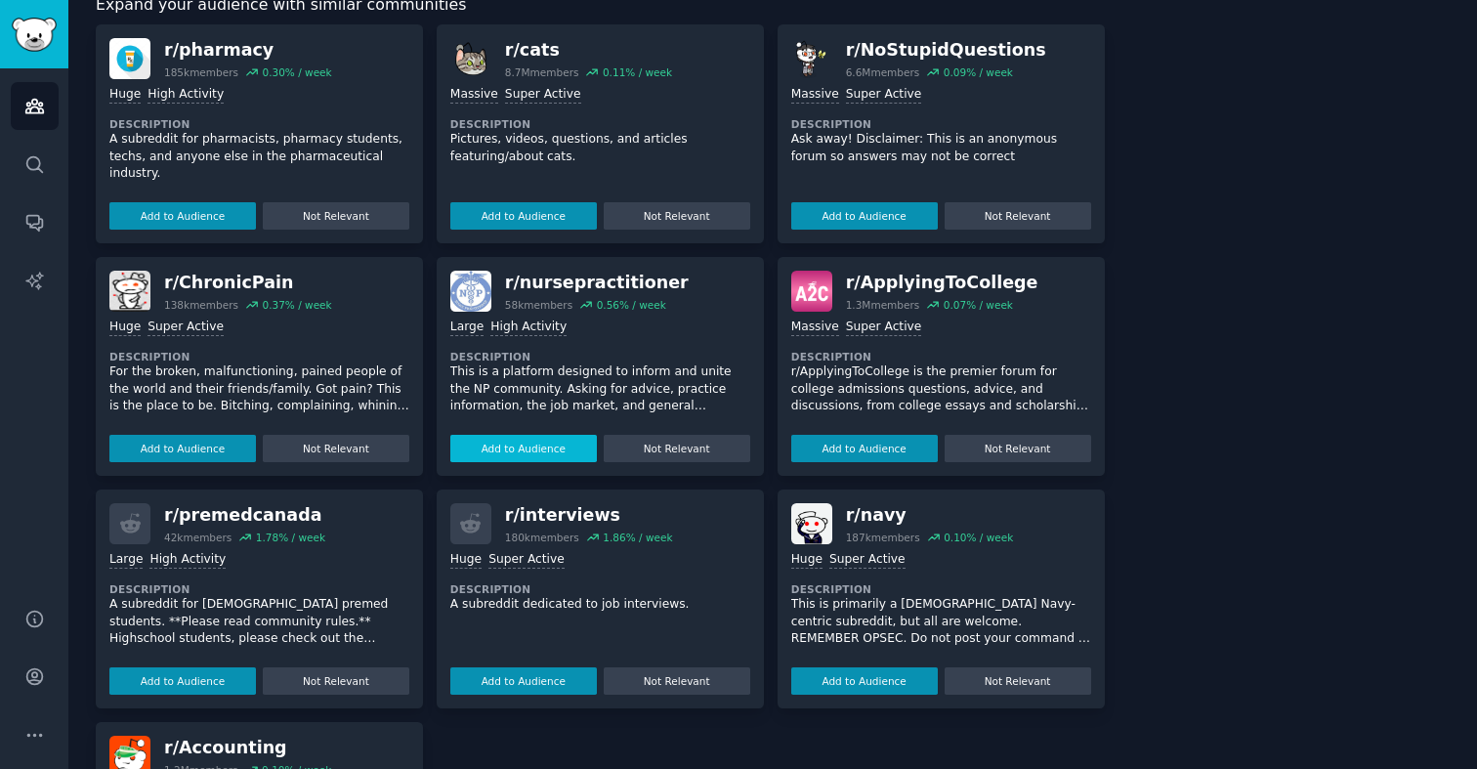
click at [512, 445] on button "Add to Audience" at bounding box center [523, 448] width 146 height 27
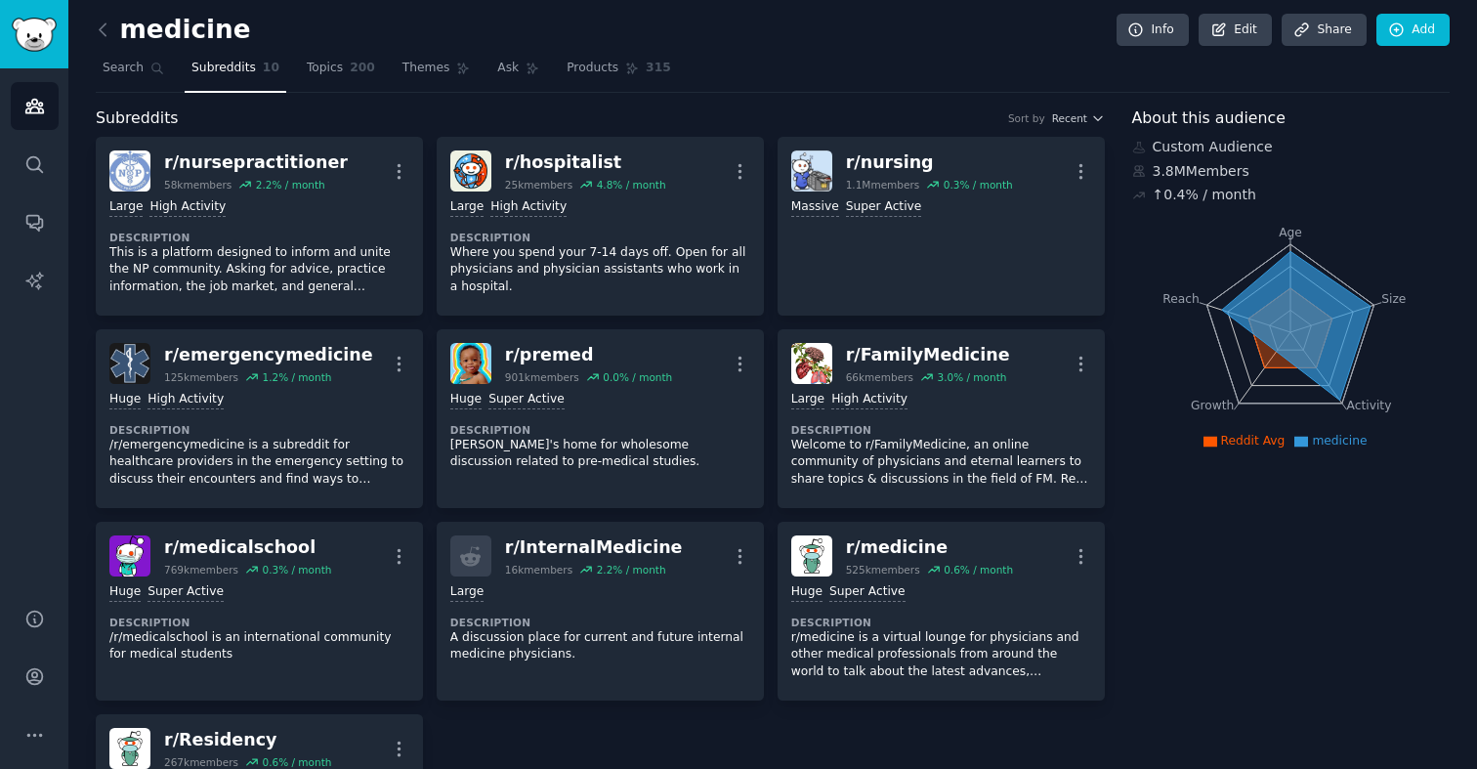
scroll to position [0, 0]
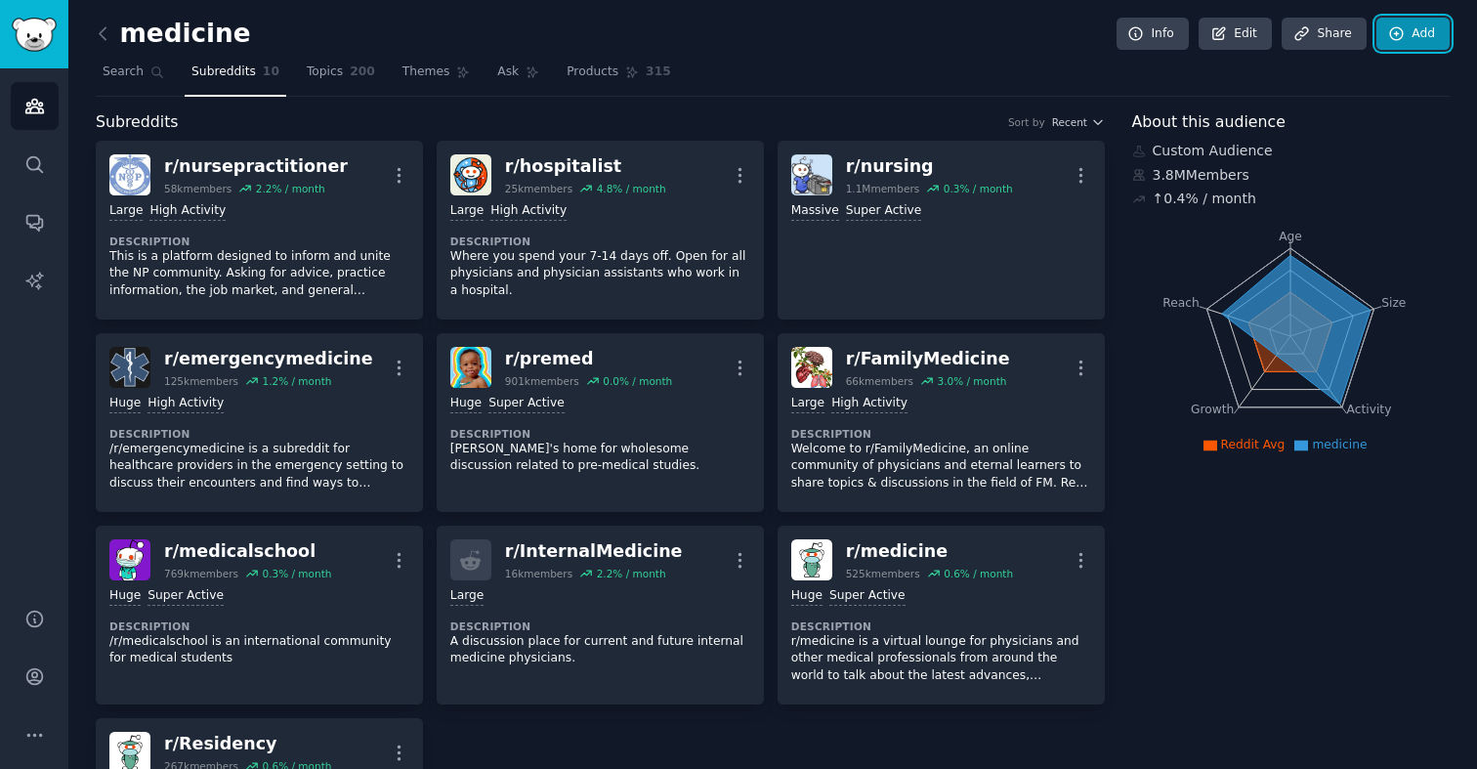
click at [1424, 35] on link "Add" at bounding box center [1412, 34] width 73 height 33
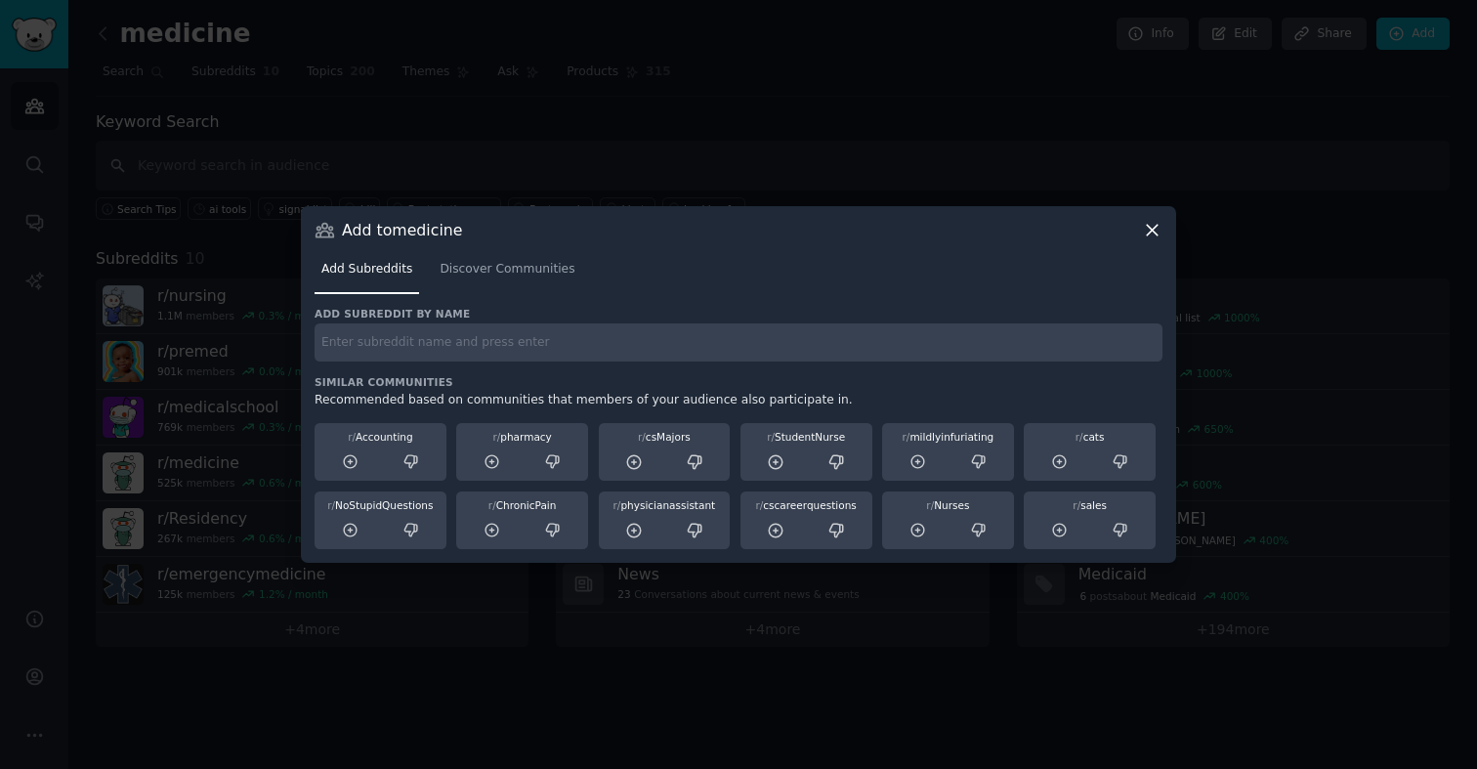
click at [396, 350] on input "text" at bounding box center [738, 342] width 848 height 38
type input "oncology"
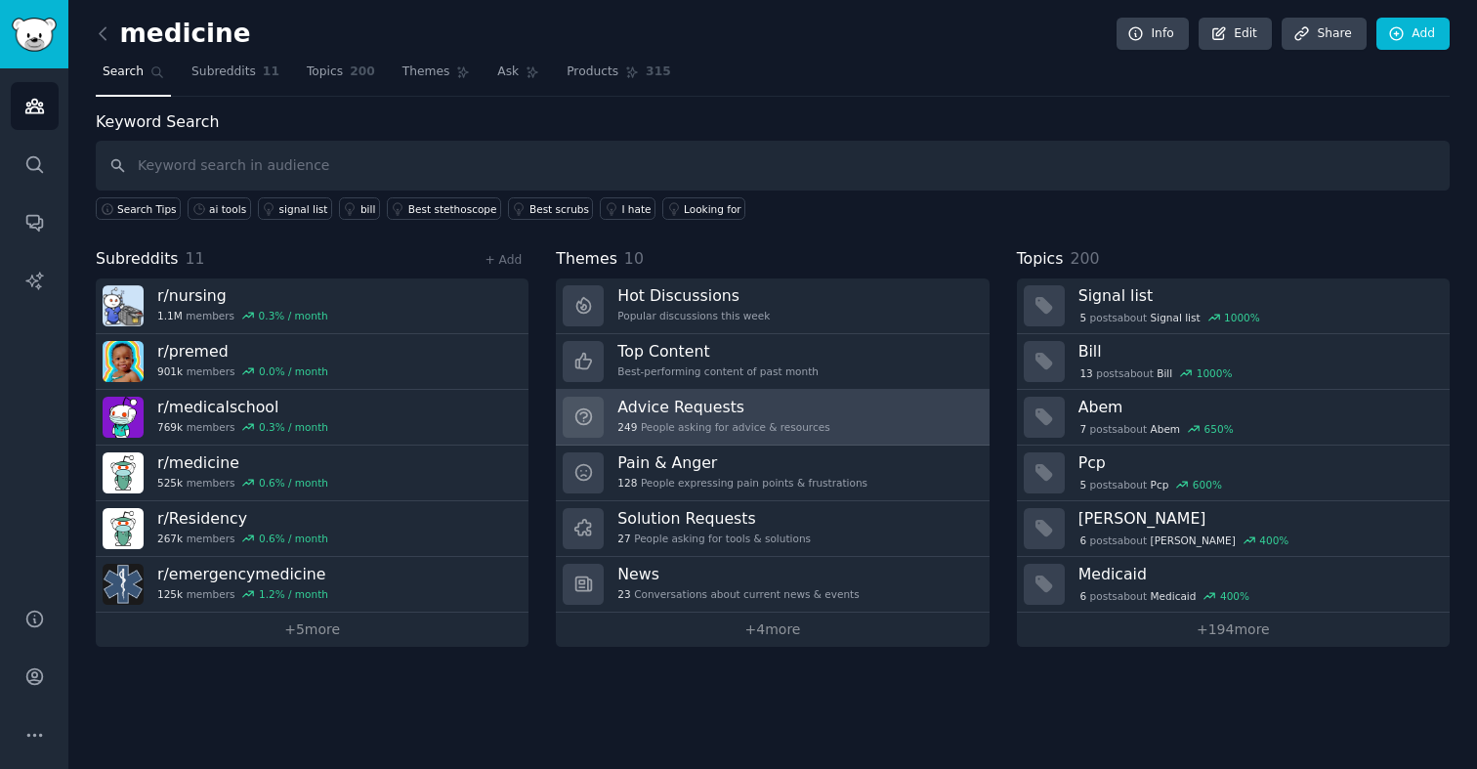
click at [706, 407] on h3 "Advice Requests" at bounding box center [723, 406] width 212 height 21
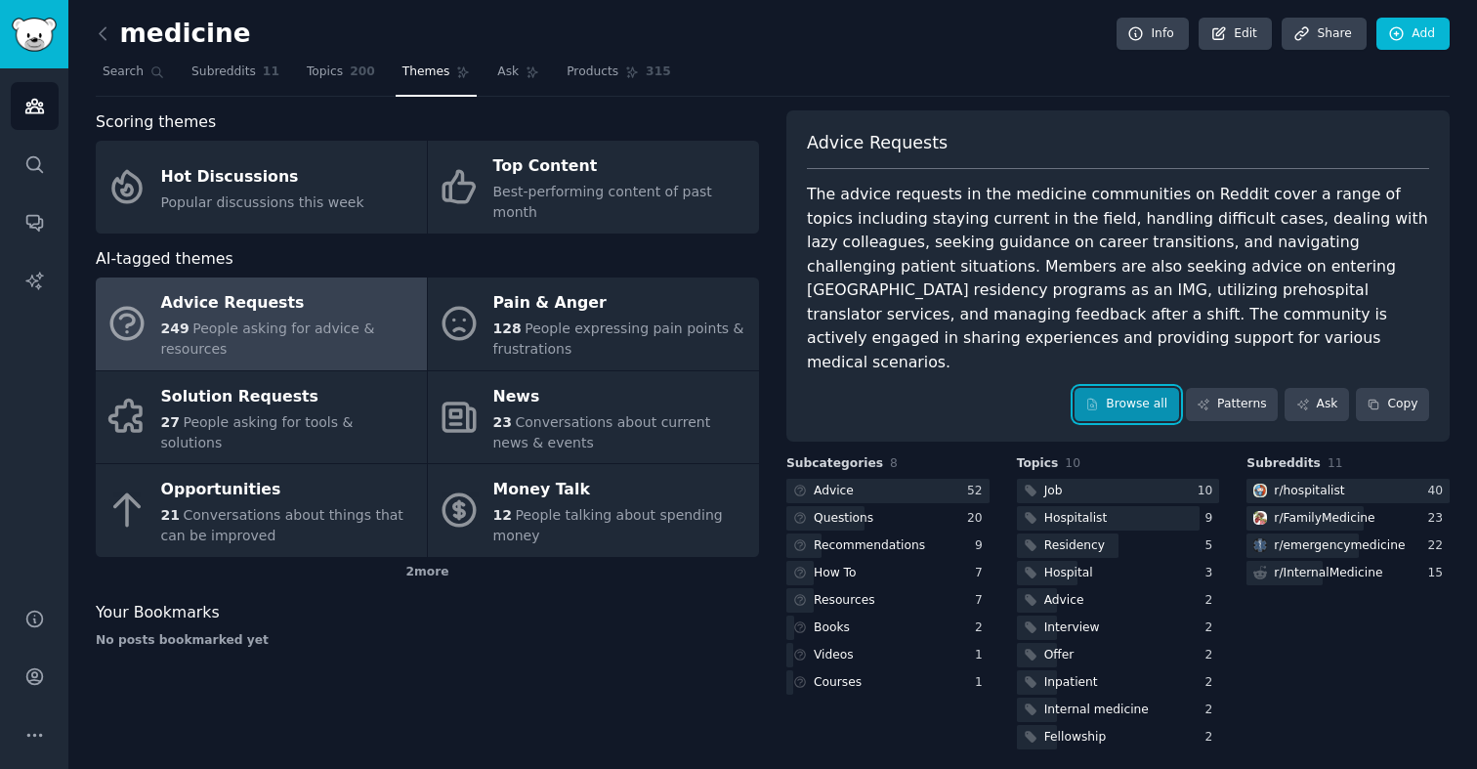
click at [1131, 388] on link "Browse all" at bounding box center [1126, 404] width 104 height 33
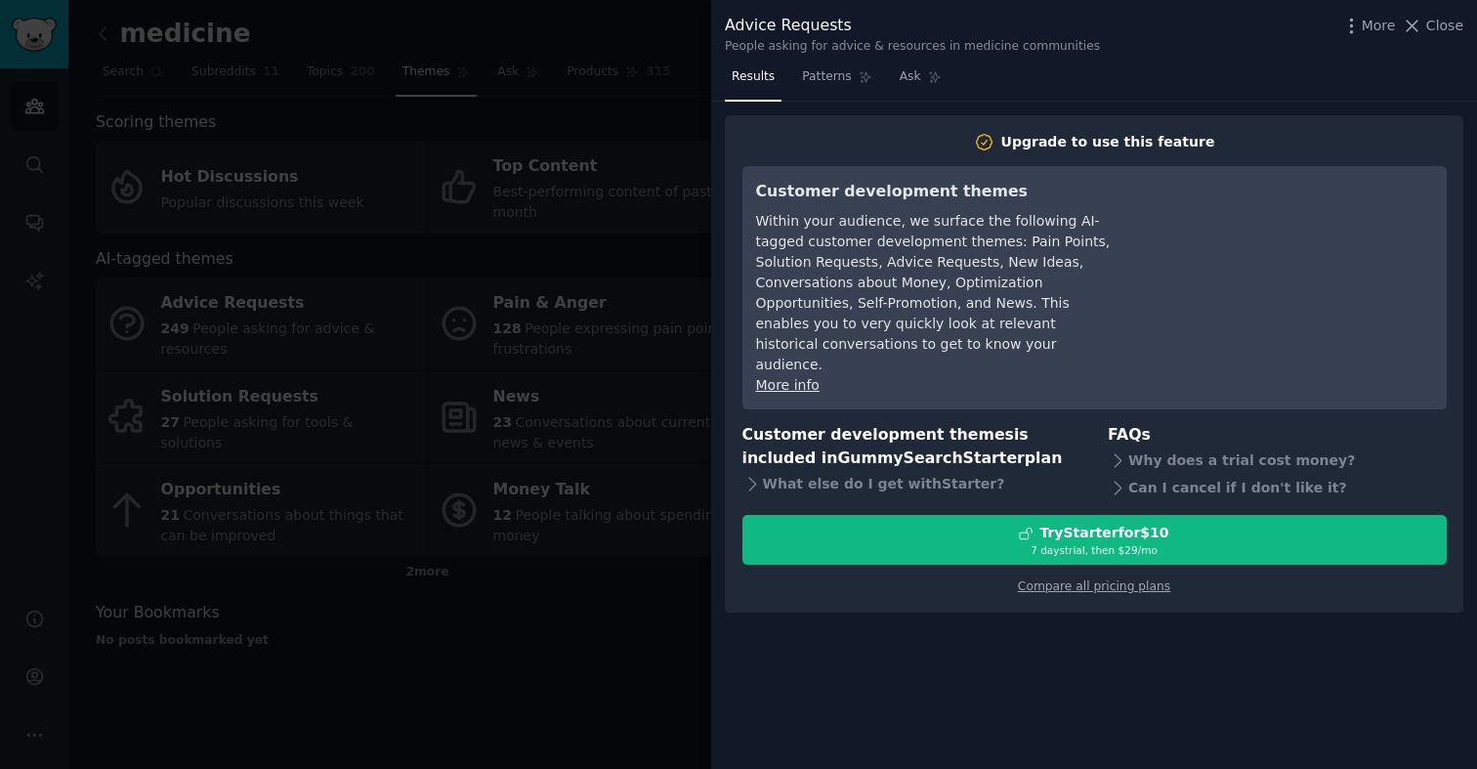
click at [601, 457] on div at bounding box center [738, 384] width 1477 height 769
